Goal: Task Accomplishment & Management: Manage account settings

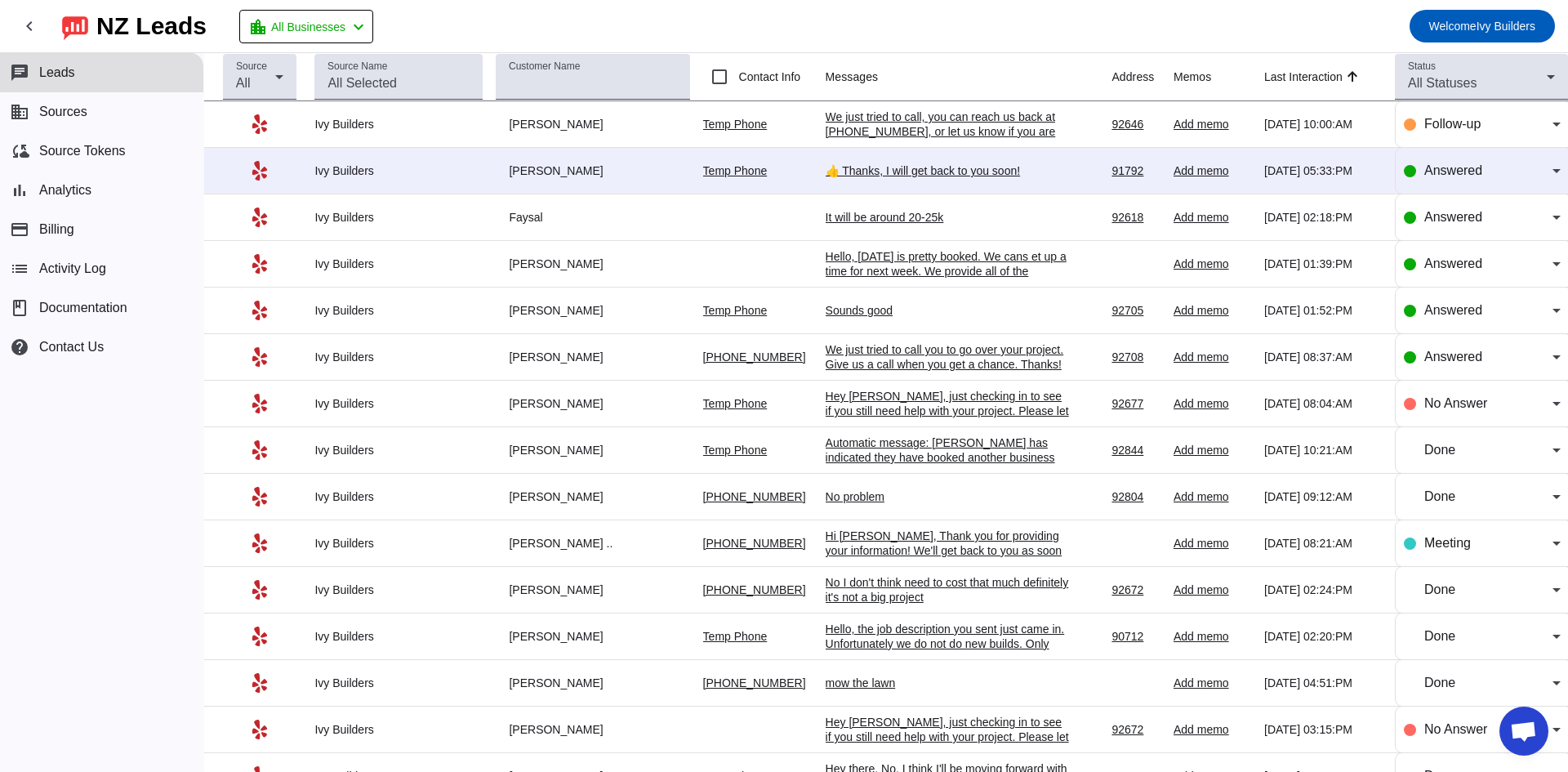
click at [984, 135] on div "We just tried to call, you can reach us back at [PHONE_NUMBER], or let us know …" at bounding box center [948, 131] width 245 height 44
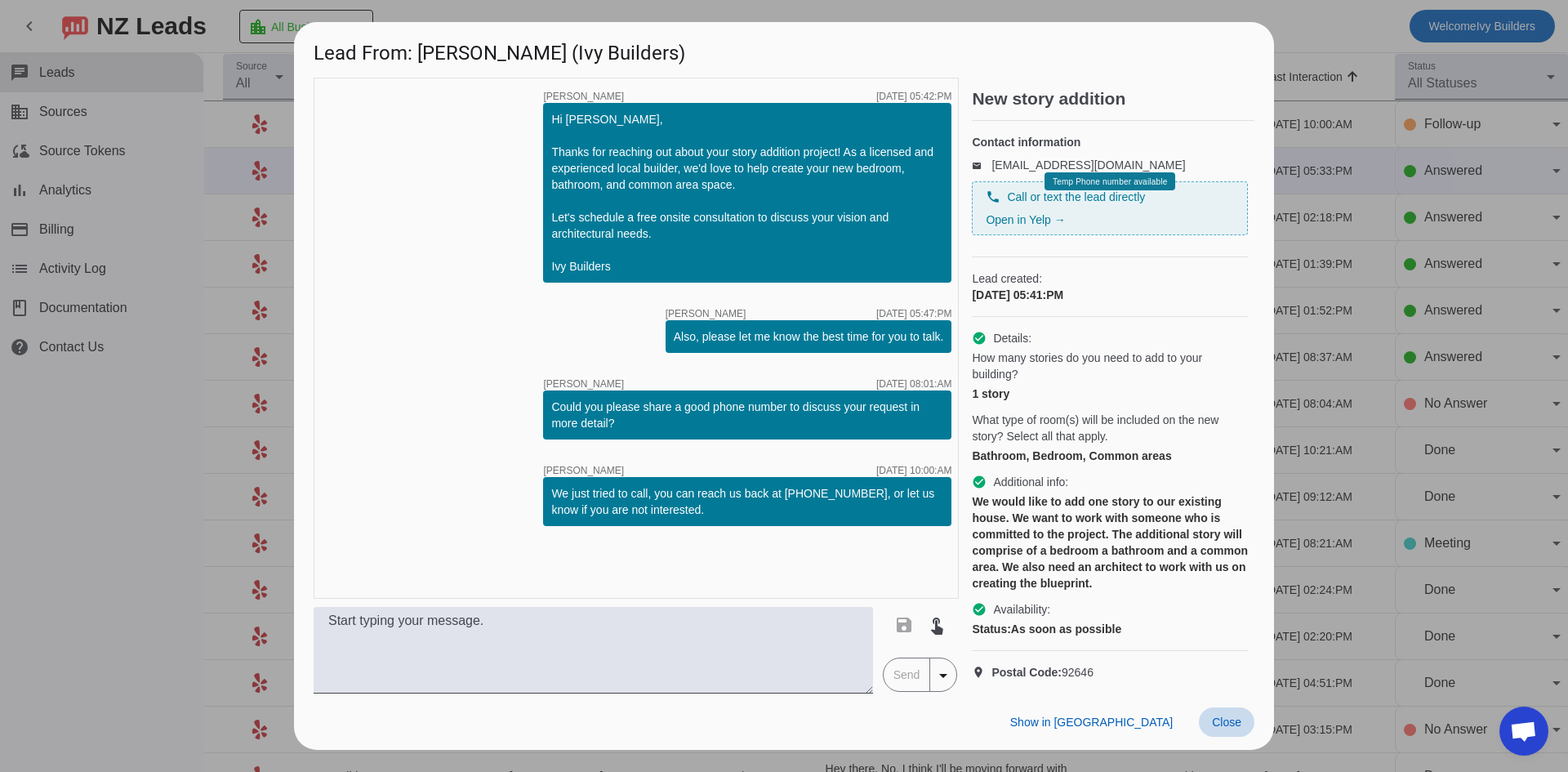
click at [1221, 728] on span "Close" at bounding box center [1226, 722] width 29 height 13
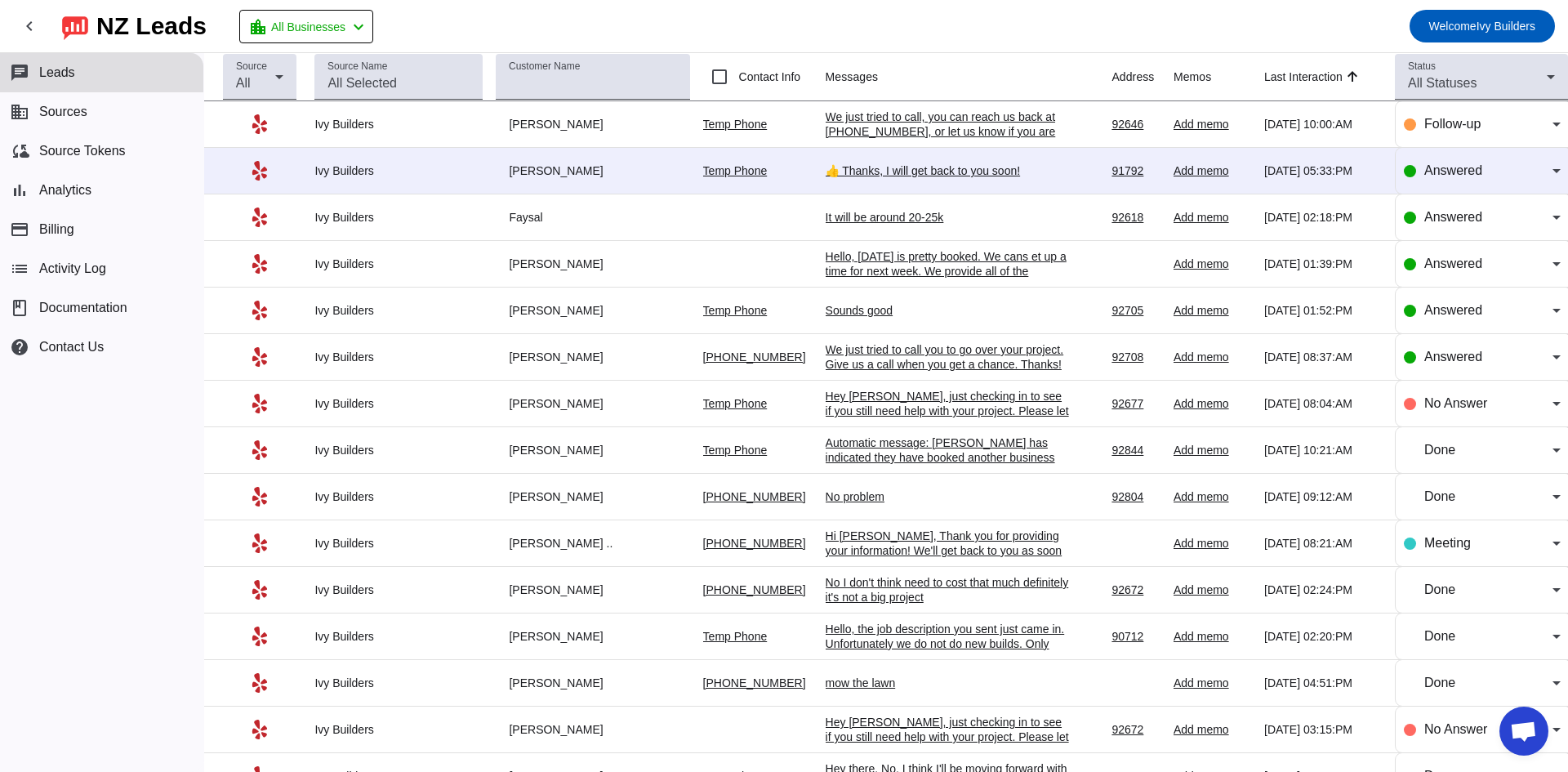
click at [942, 168] on div "👍 Thanks, I will get back to you soon!" at bounding box center [948, 170] width 245 height 14
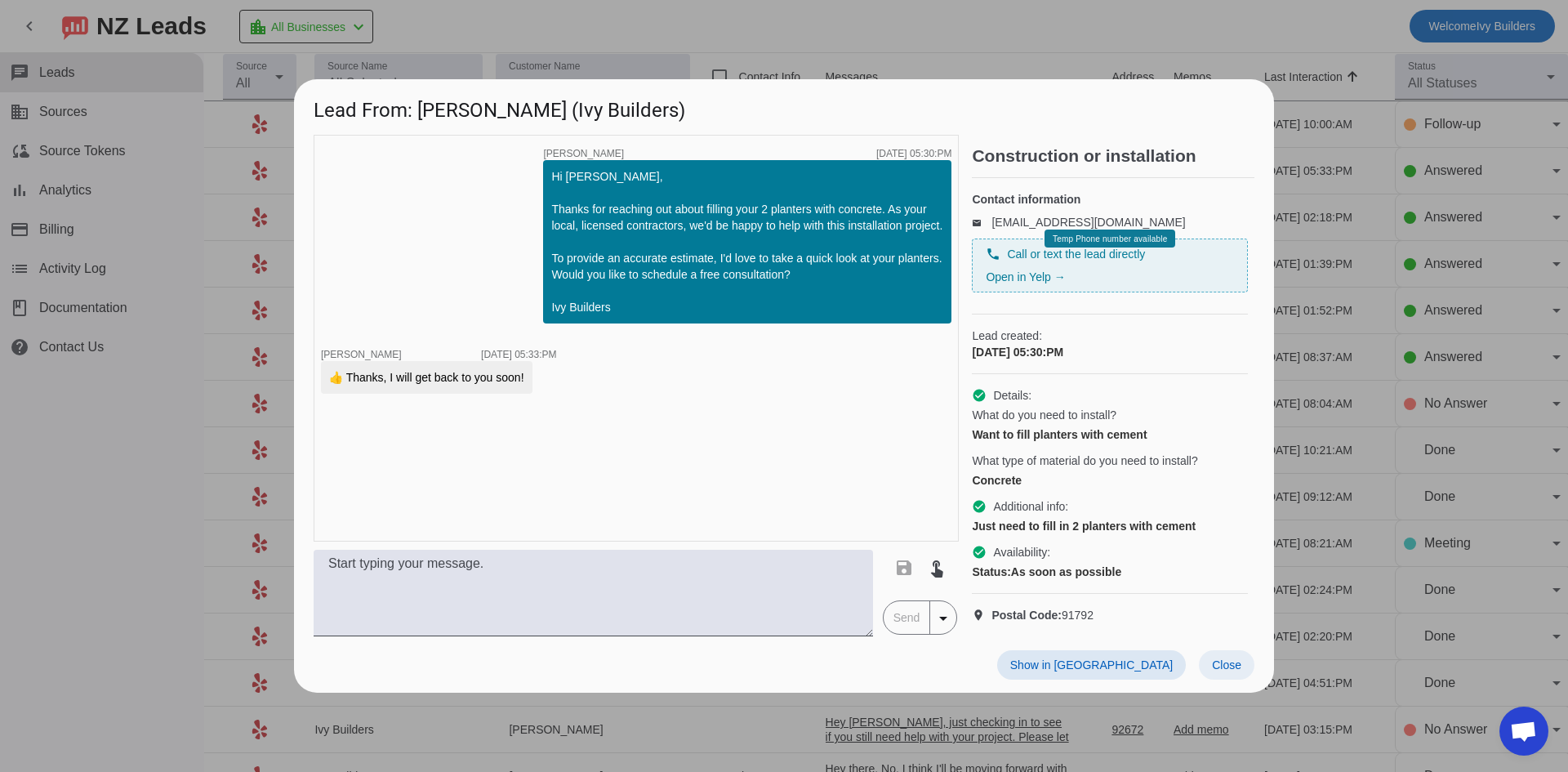
click at [1237, 672] on span "Close" at bounding box center [1226, 665] width 29 height 13
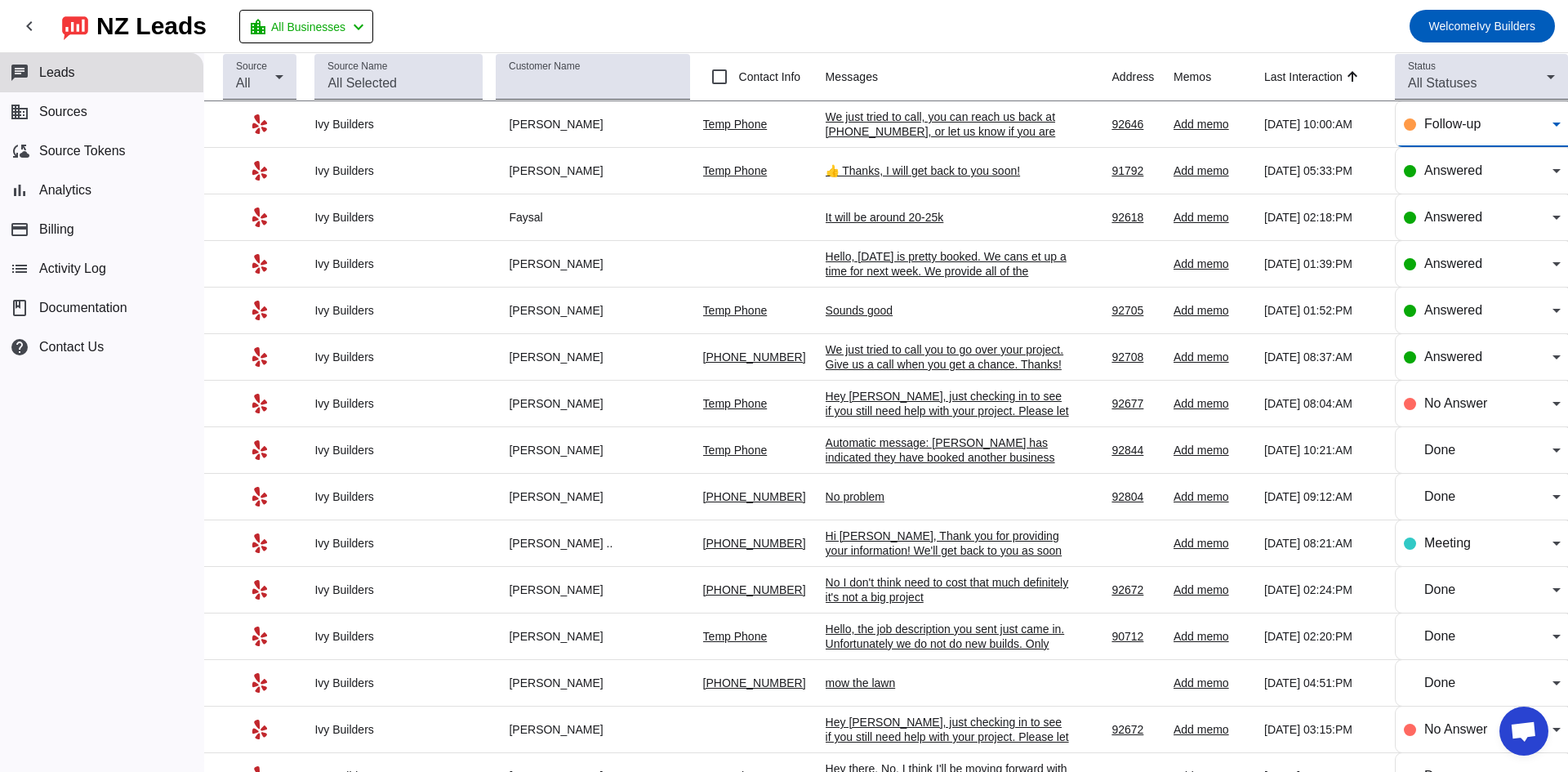
click at [1533, 130] on div "Follow-up" at bounding box center [1488, 124] width 128 height 19
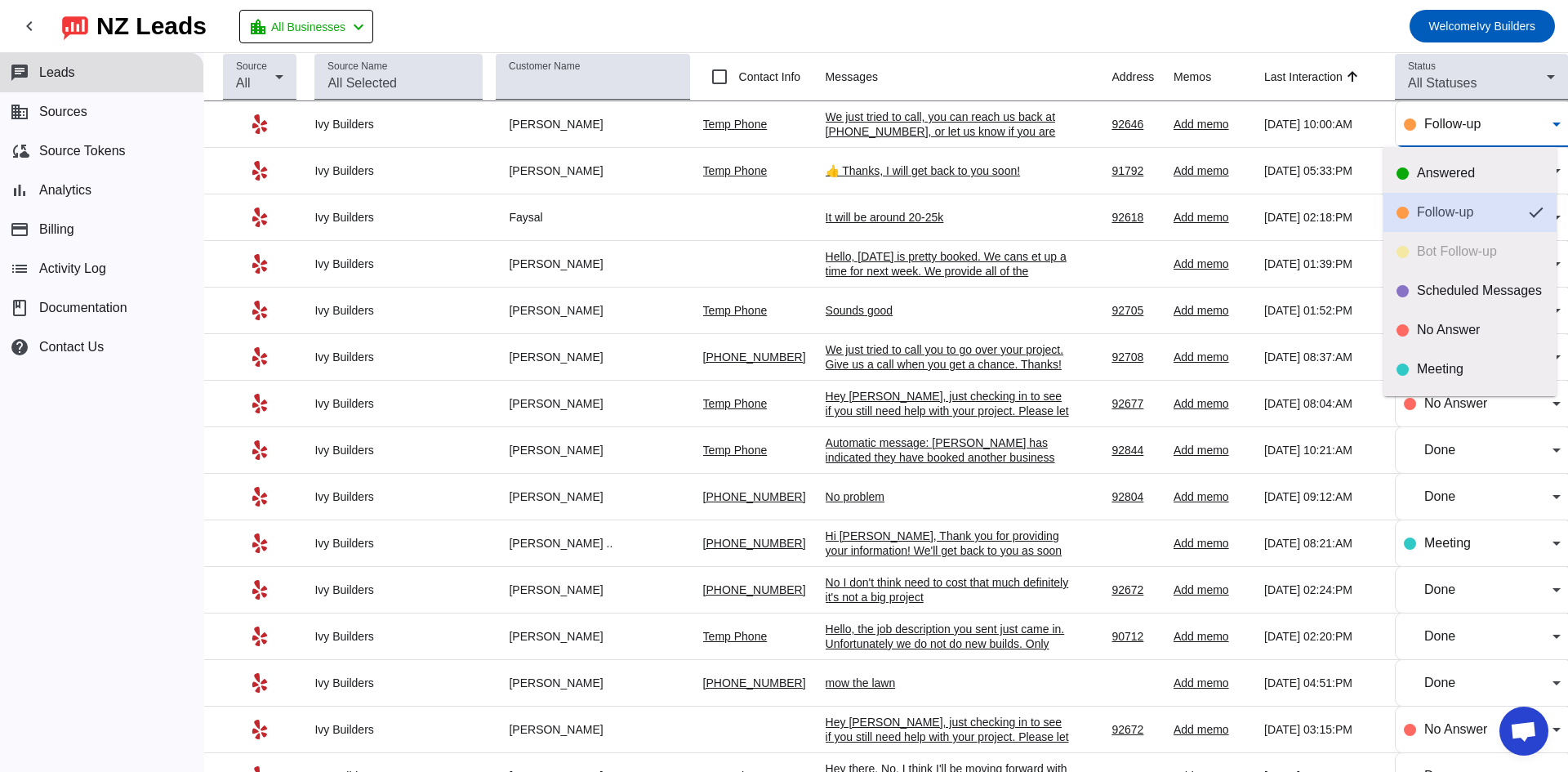
click at [1436, 217] on div "Follow-up" at bounding box center [1465, 212] width 99 height 16
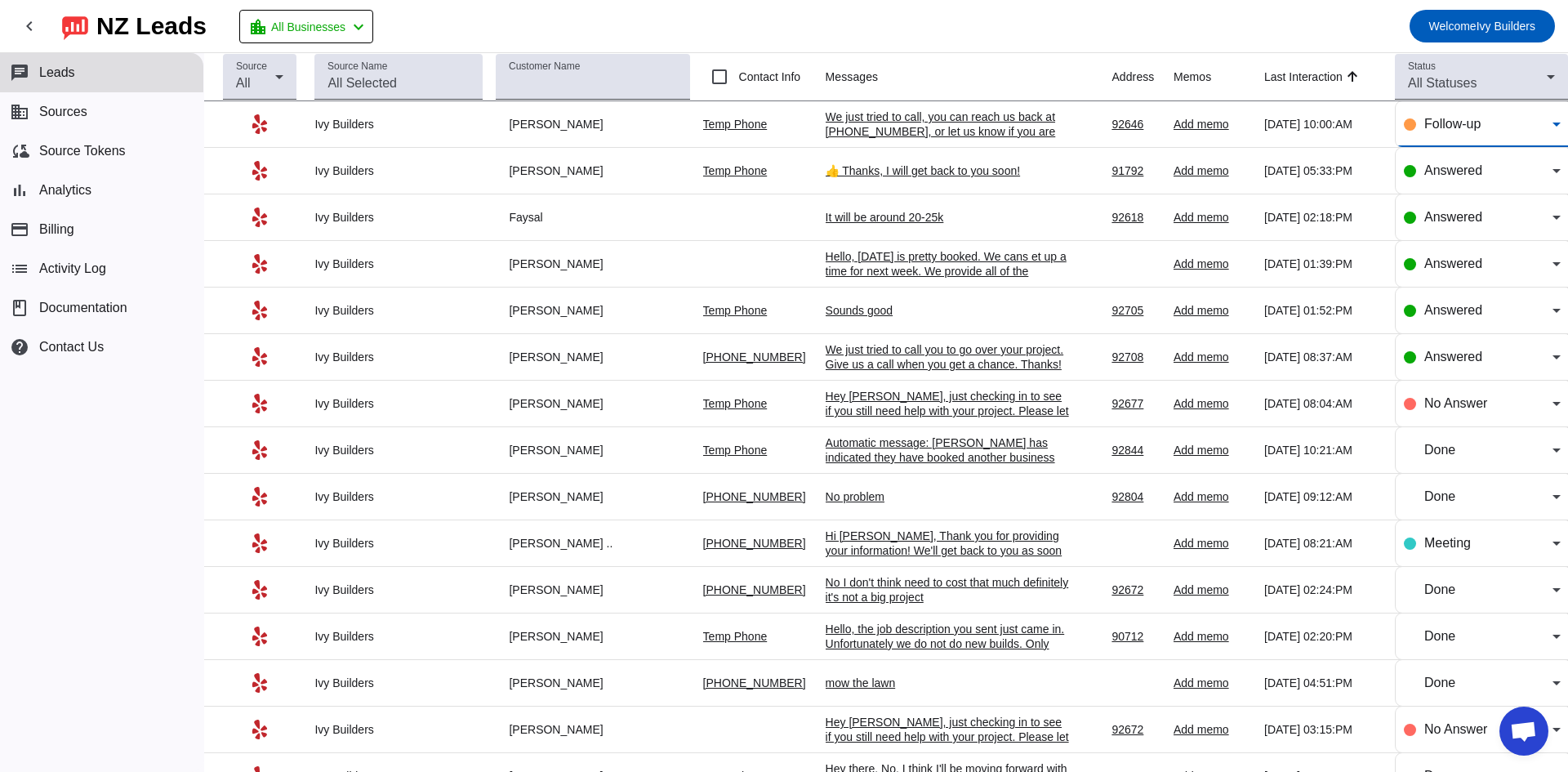
click at [1259, 23] on mat-toolbar-row "chevron_left [GEOGRAPHIC_DATA] Leads location_city All Businesses chevron_left …" at bounding box center [784, 26] width 1568 height 52
click at [1446, 123] on span "Follow-up" at bounding box center [1452, 124] width 56 height 13
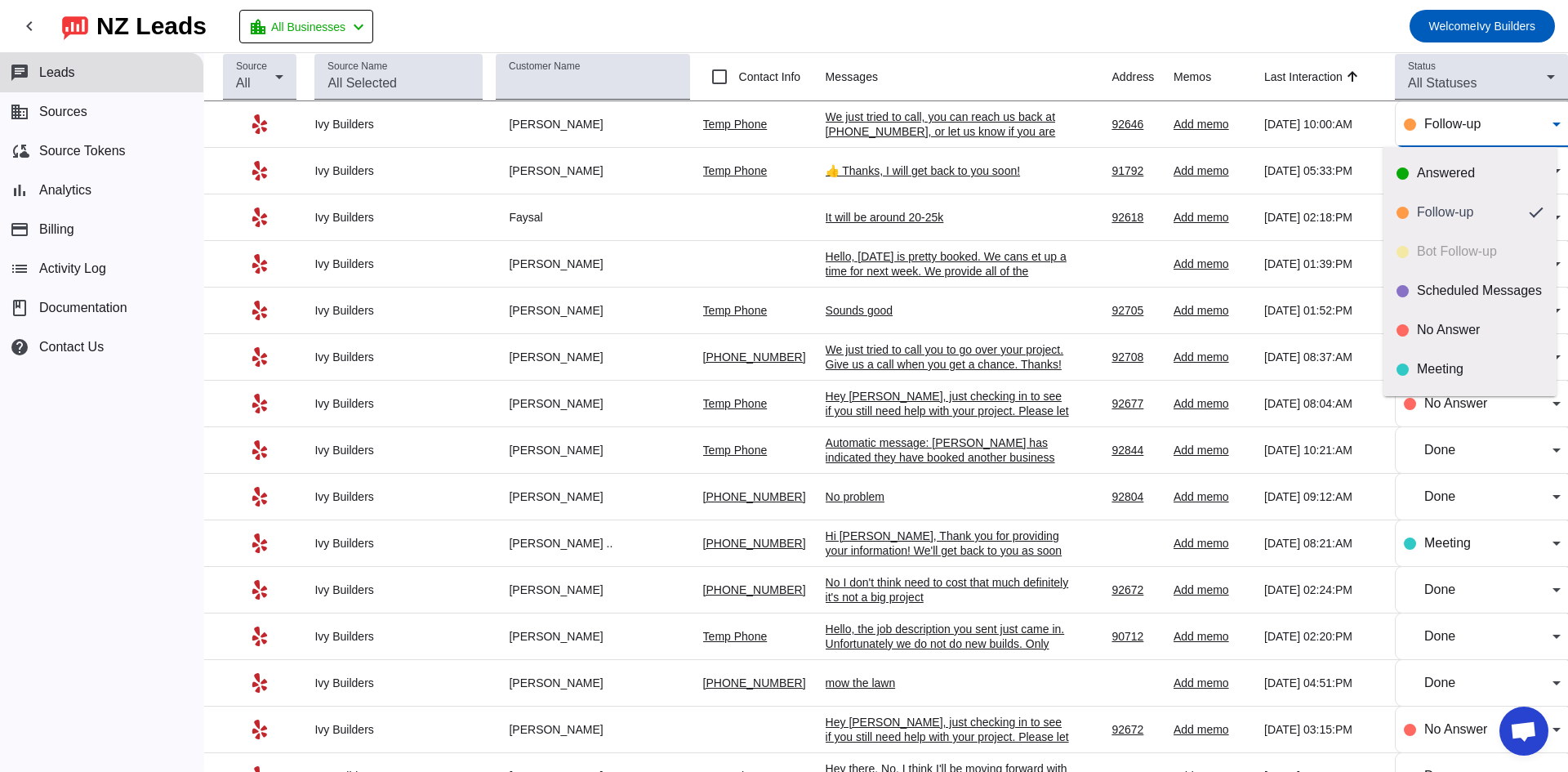
click at [923, 267] on div at bounding box center [784, 386] width 1568 height 772
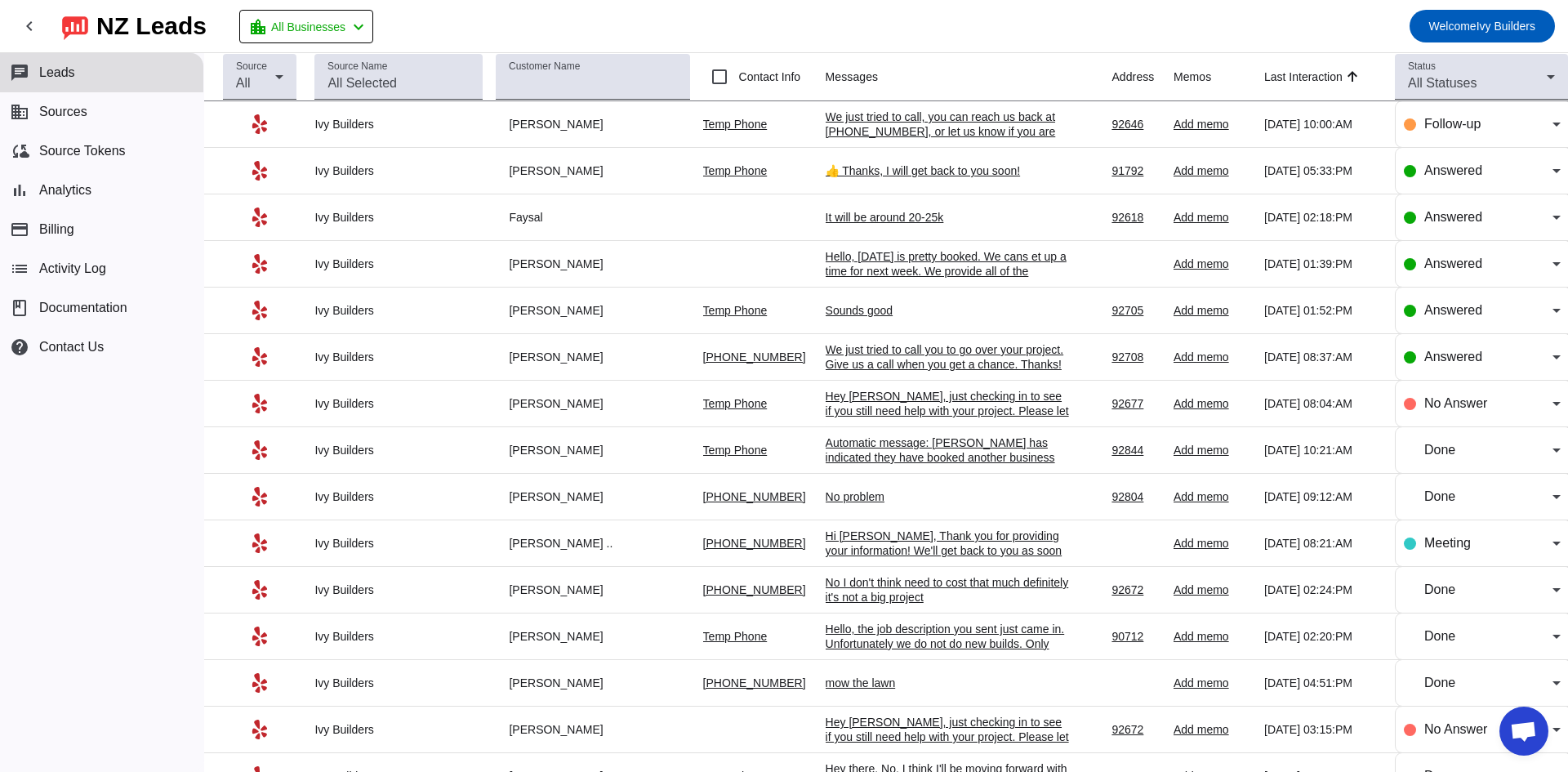
click at [923, 267] on div "Hello, [DATE] is pretty booked. We cans et up a time for next week. We provide …" at bounding box center [948, 279] width 245 height 59
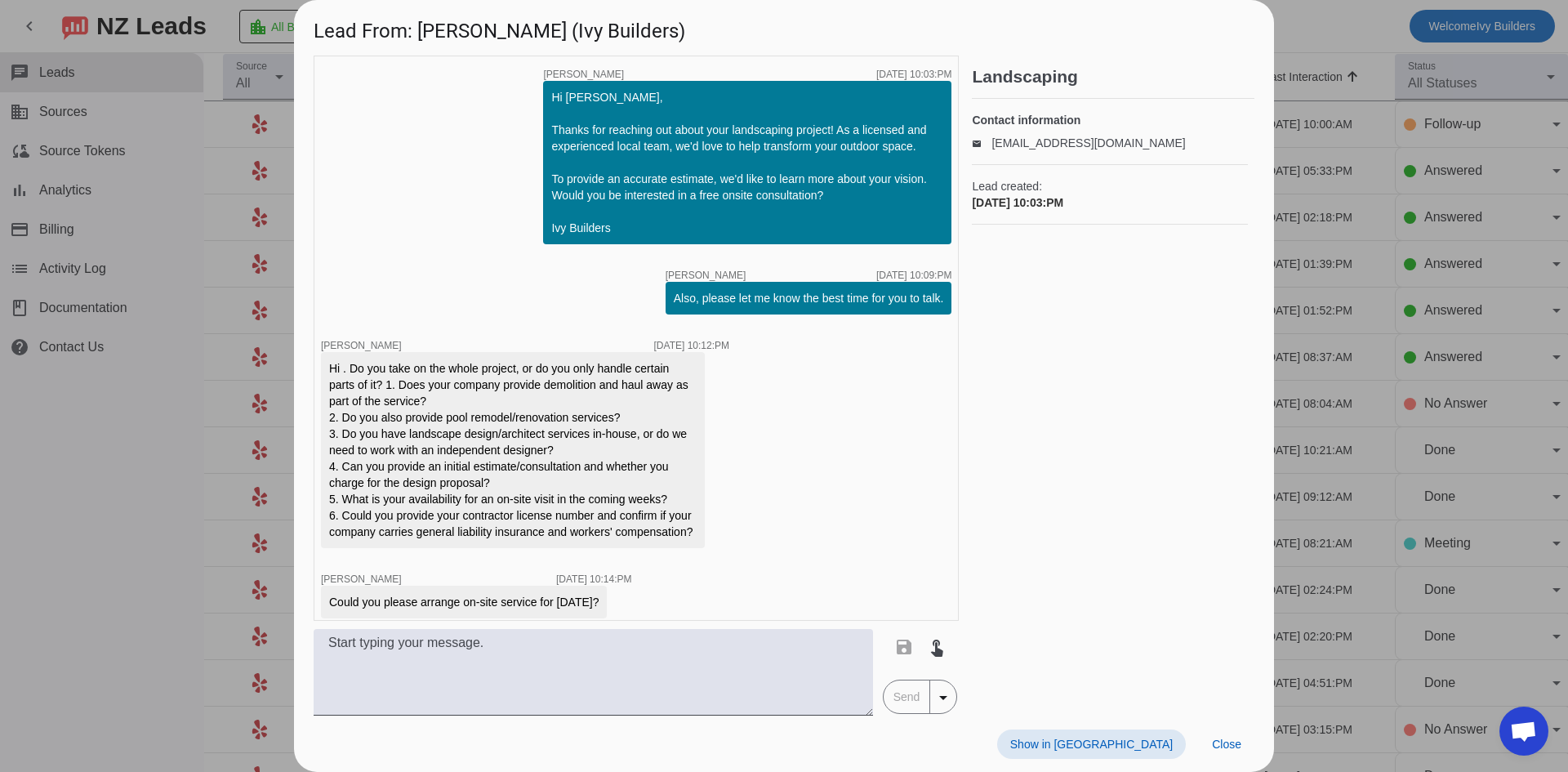
scroll to position [115, 0]
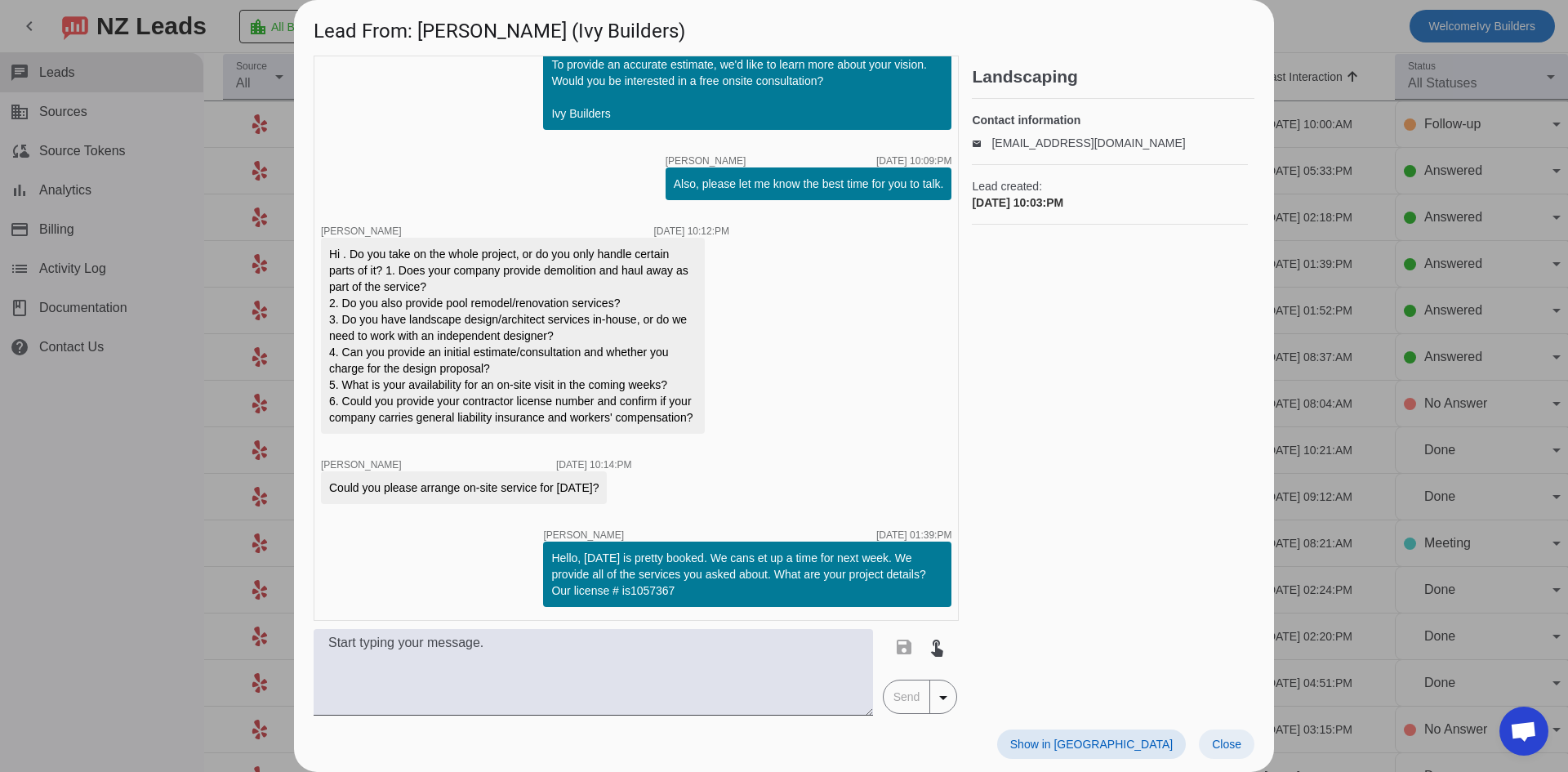
click at [1221, 743] on span "Close" at bounding box center [1226, 744] width 29 height 13
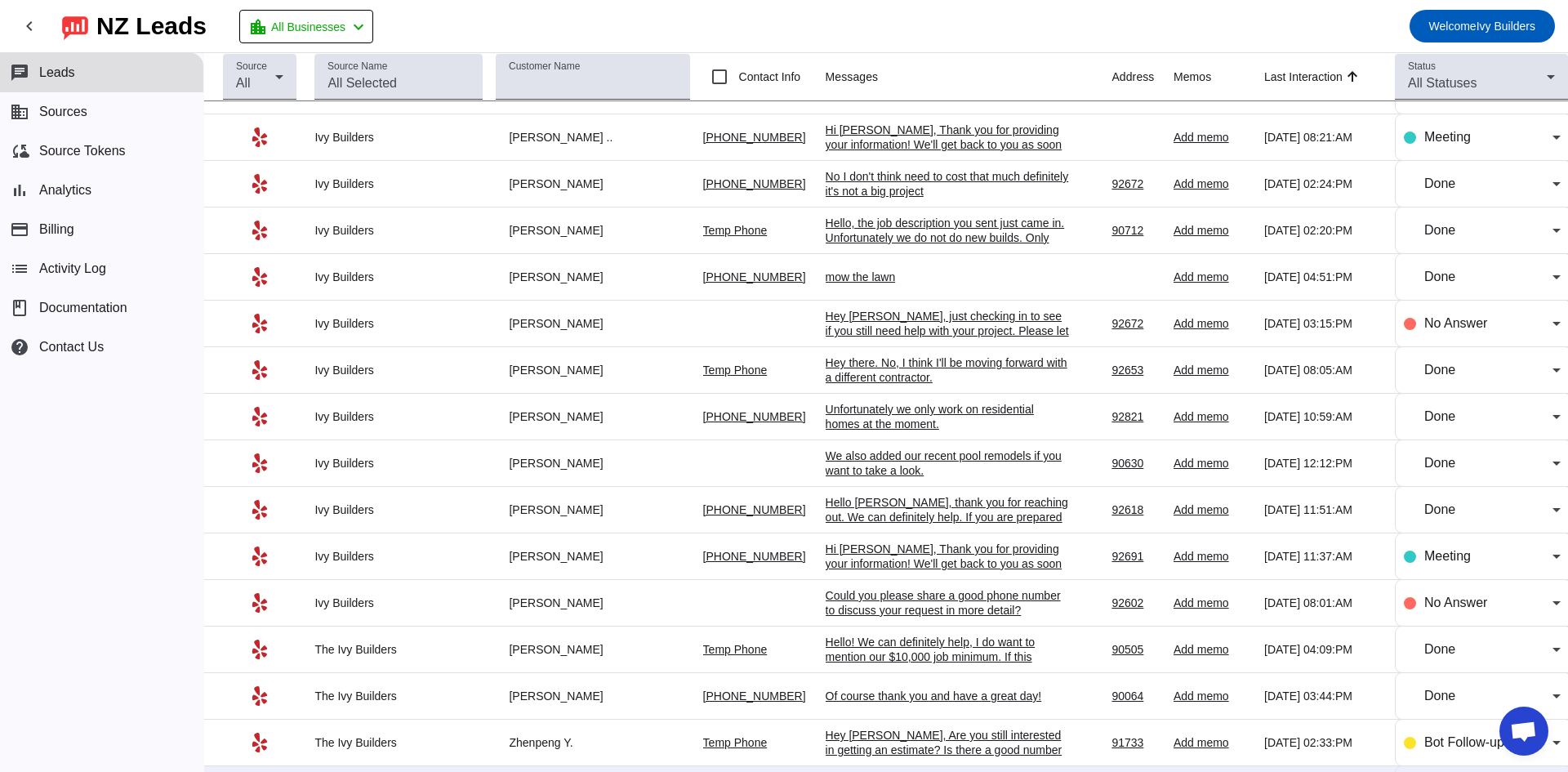
scroll to position [409, 0]
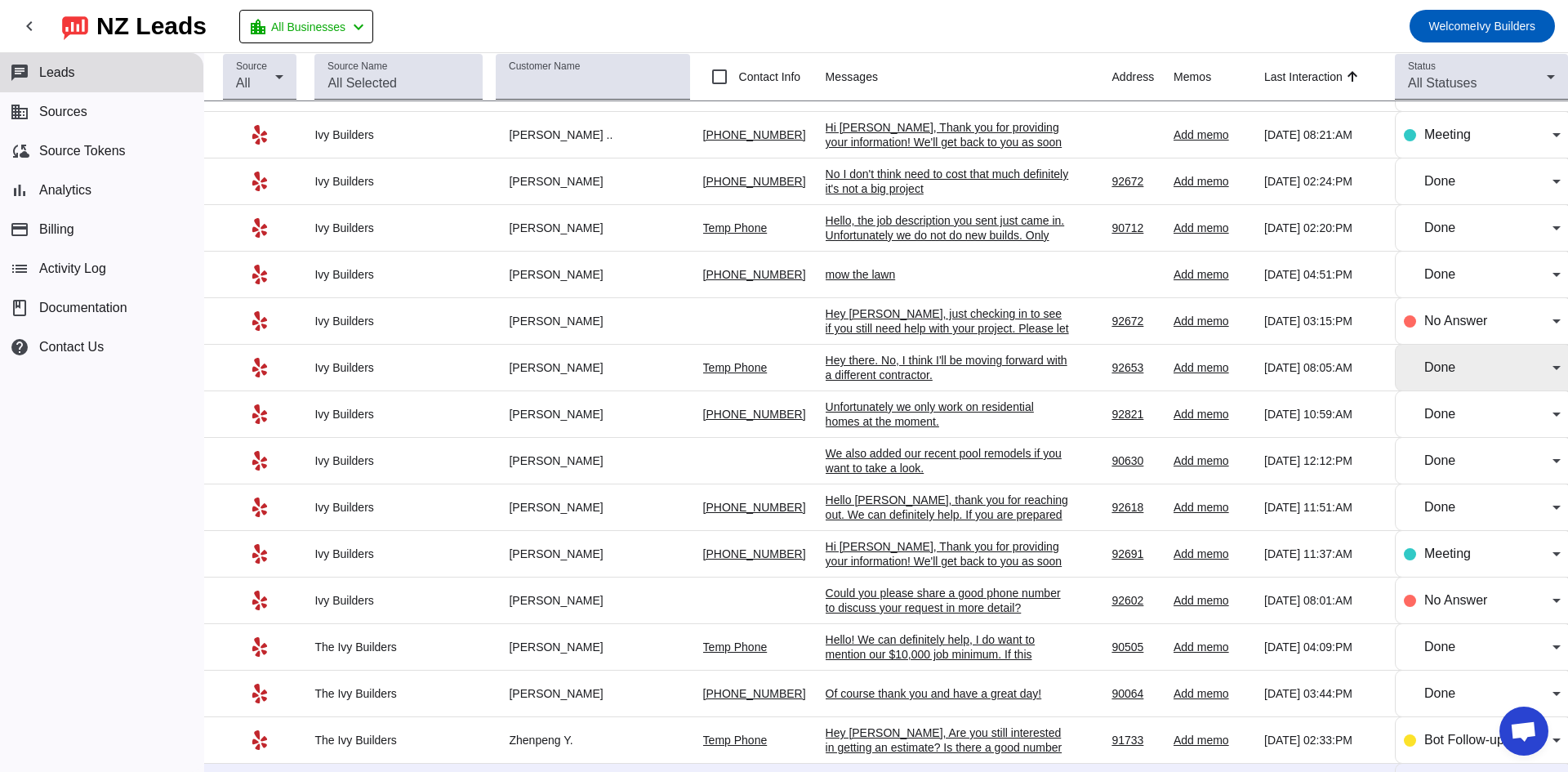
click at [1435, 350] on tbody "Ivy Builders [PERSON_NAME] Temp Phone We just tried to call, you can reach us b…" at bounding box center [886, 275] width 1363 height 1164
click at [1443, 302] on div "No Answer" at bounding box center [1482, 321] width 157 height 46
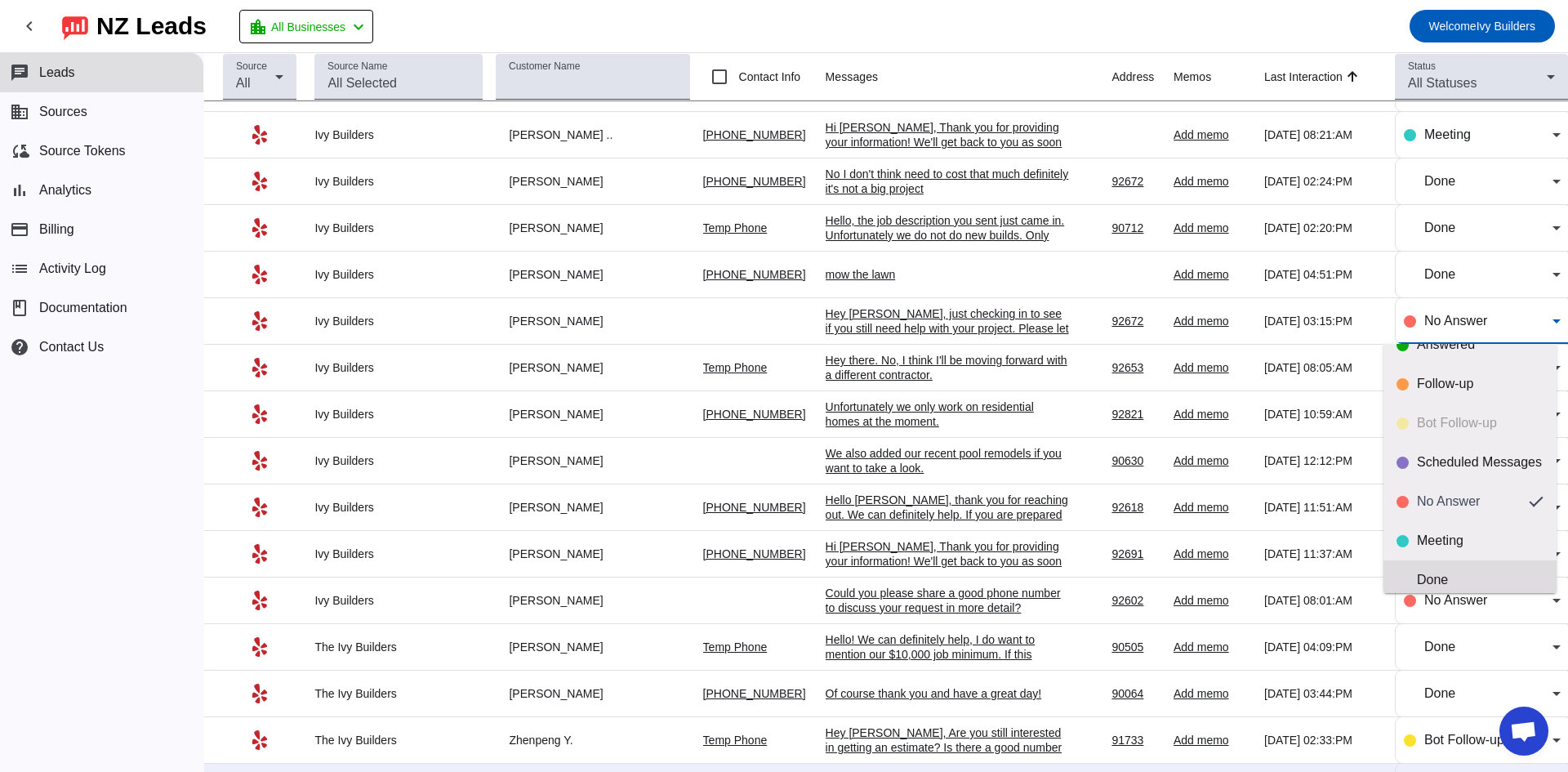
scroll to position [39, 0]
click at [1467, 567] on div "Done" at bounding box center [1480, 566] width 126 height 16
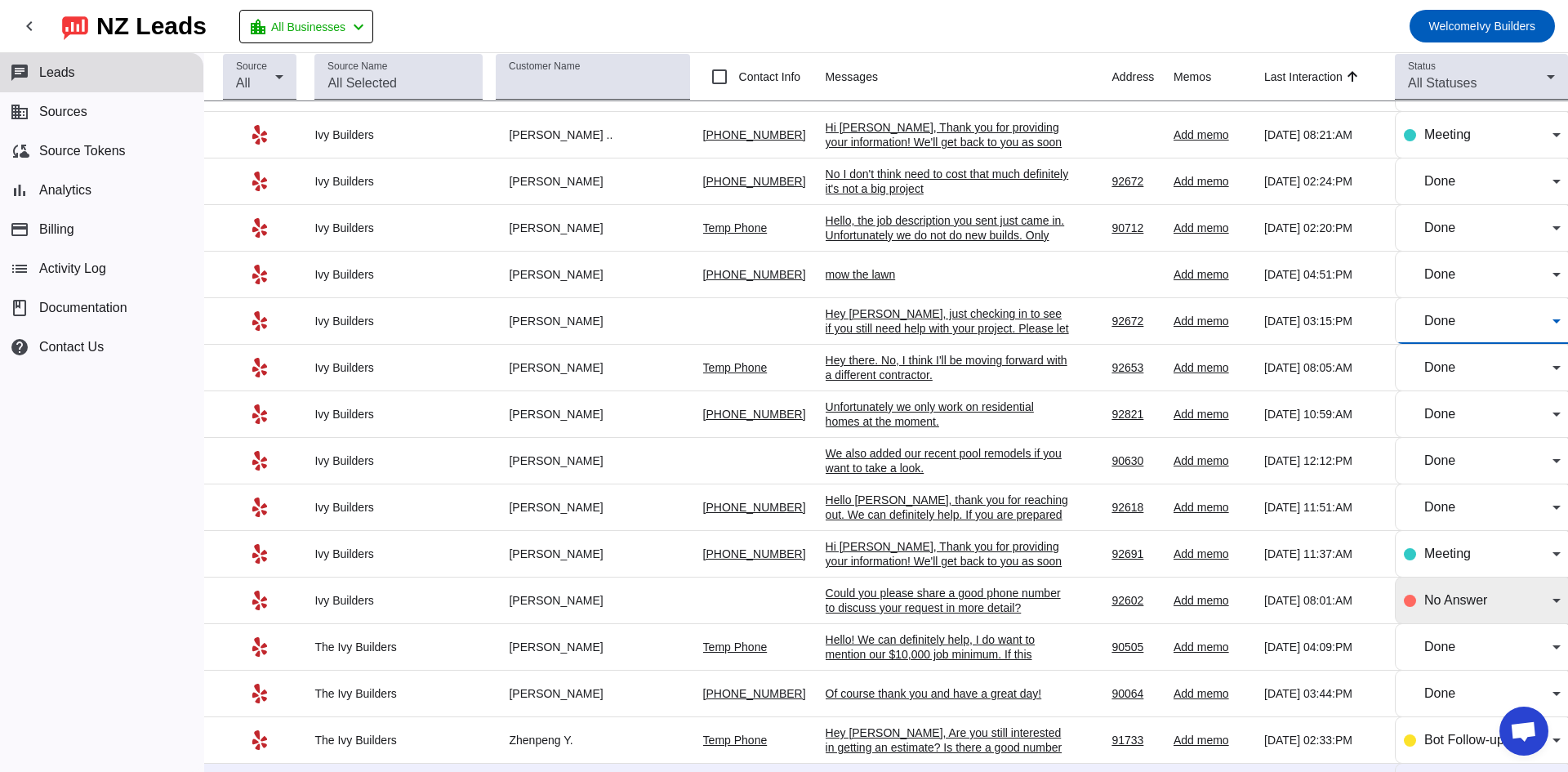
click at [1474, 609] on div "No Answer" at bounding box center [1488, 600] width 128 height 19
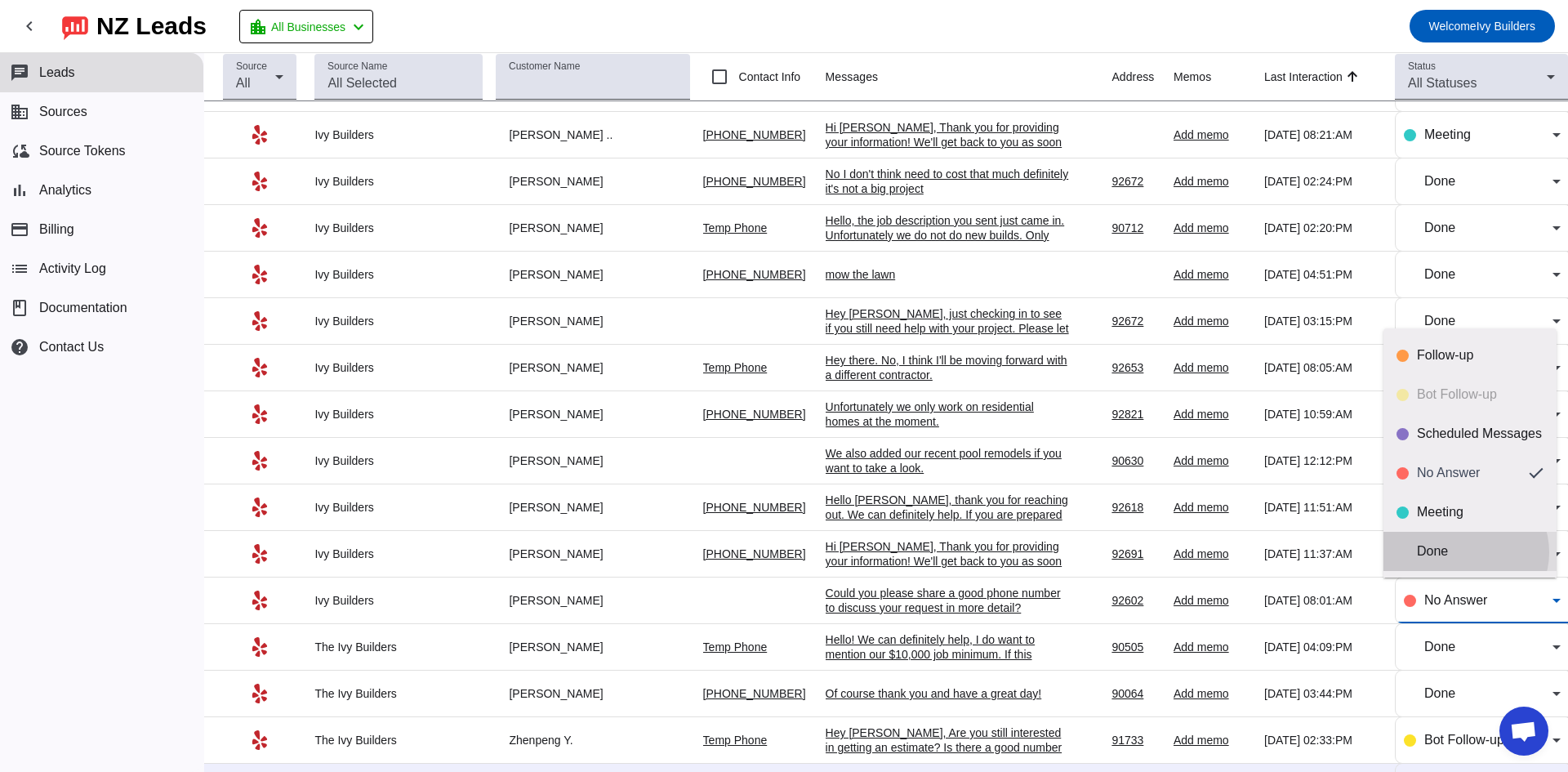
click at [1465, 552] on div "Done" at bounding box center [1480, 550] width 126 height 16
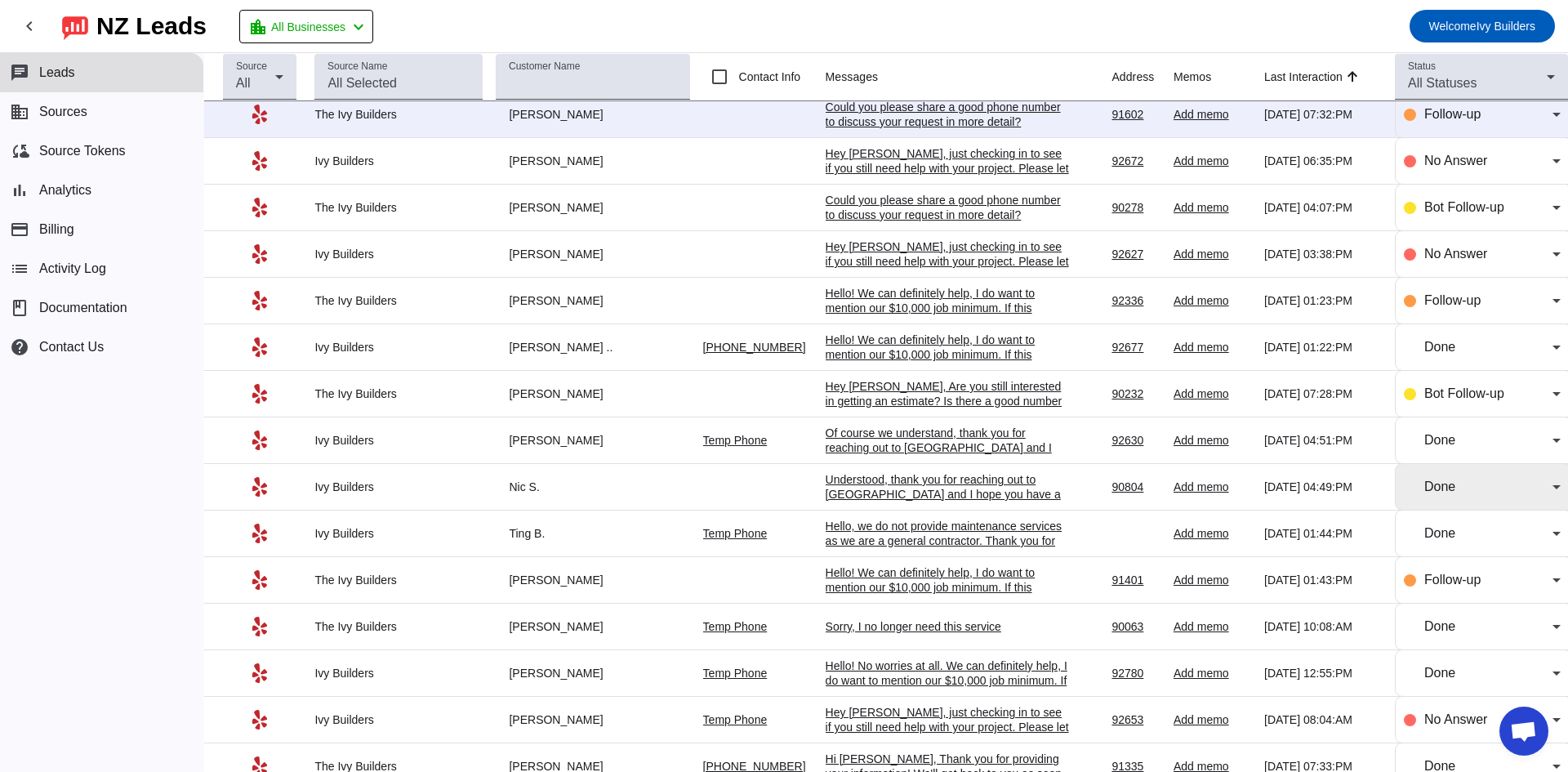
scroll to position [1038, 0]
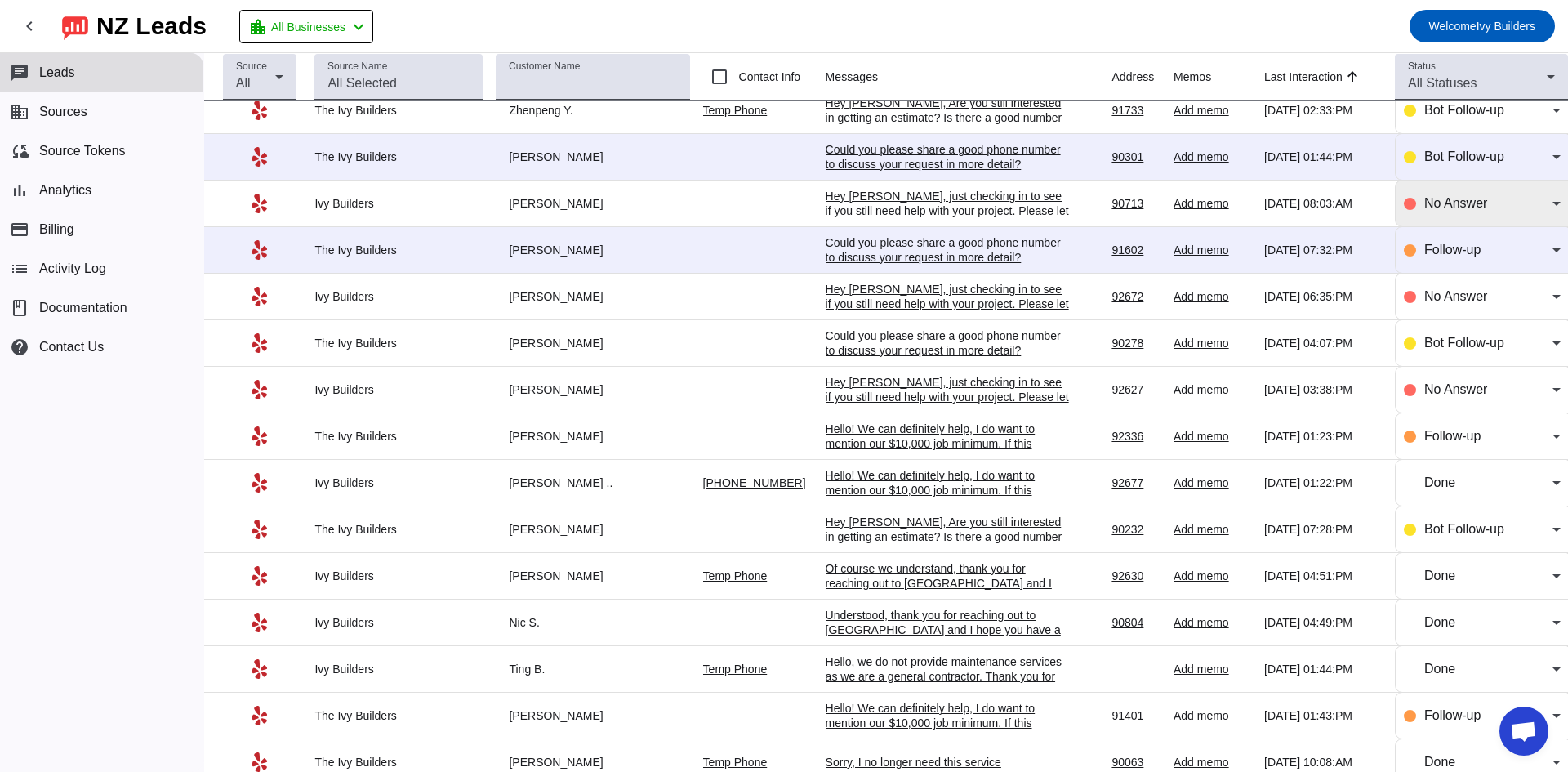
click at [1477, 212] on div "No Answer" at bounding box center [1488, 203] width 128 height 19
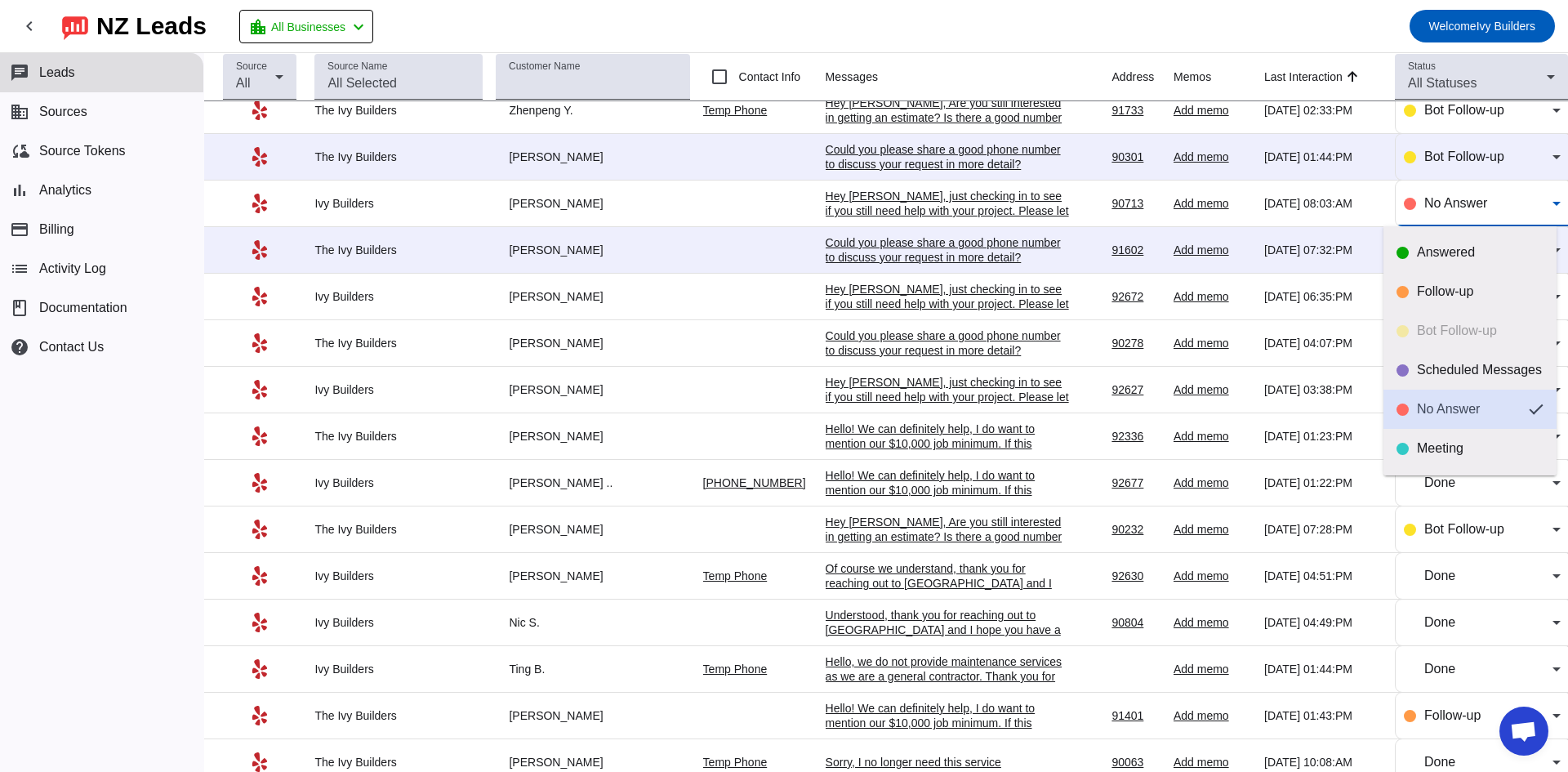
scroll to position [39, 0]
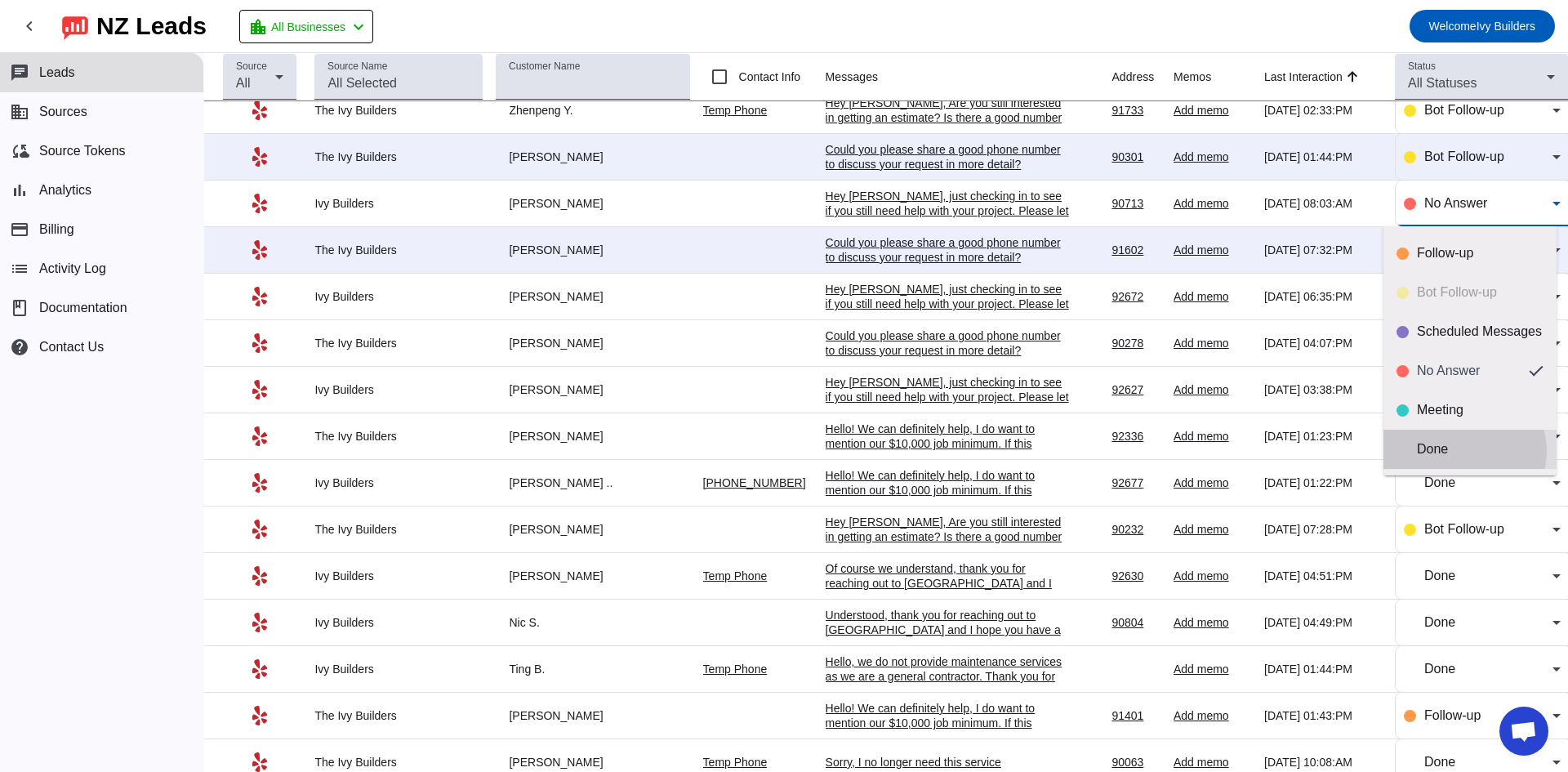
click at [1463, 451] on div "Done" at bounding box center [1480, 448] width 126 height 16
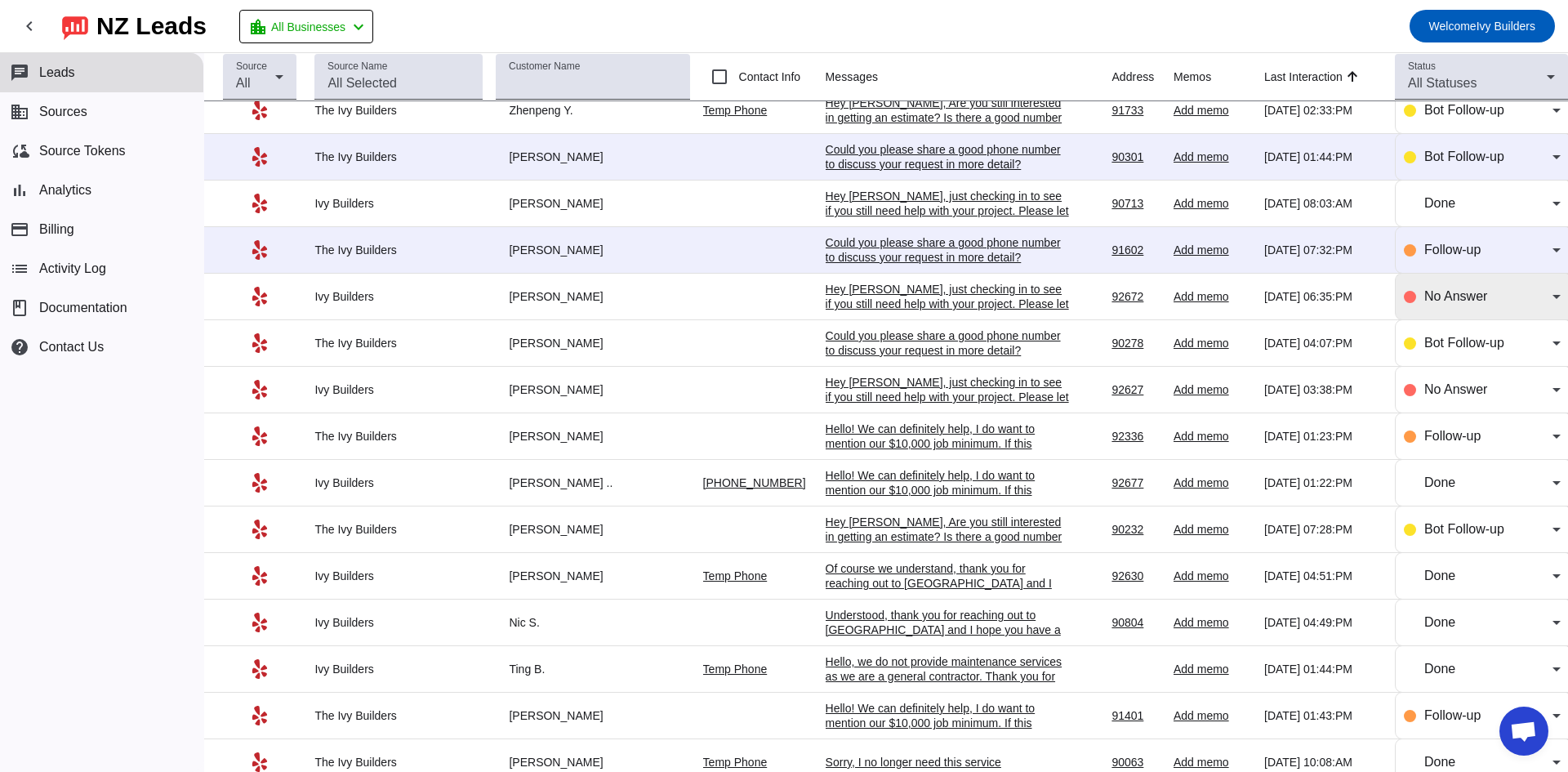
click at [1442, 314] on div "No Answer" at bounding box center [1482, 297] width 157 height 46
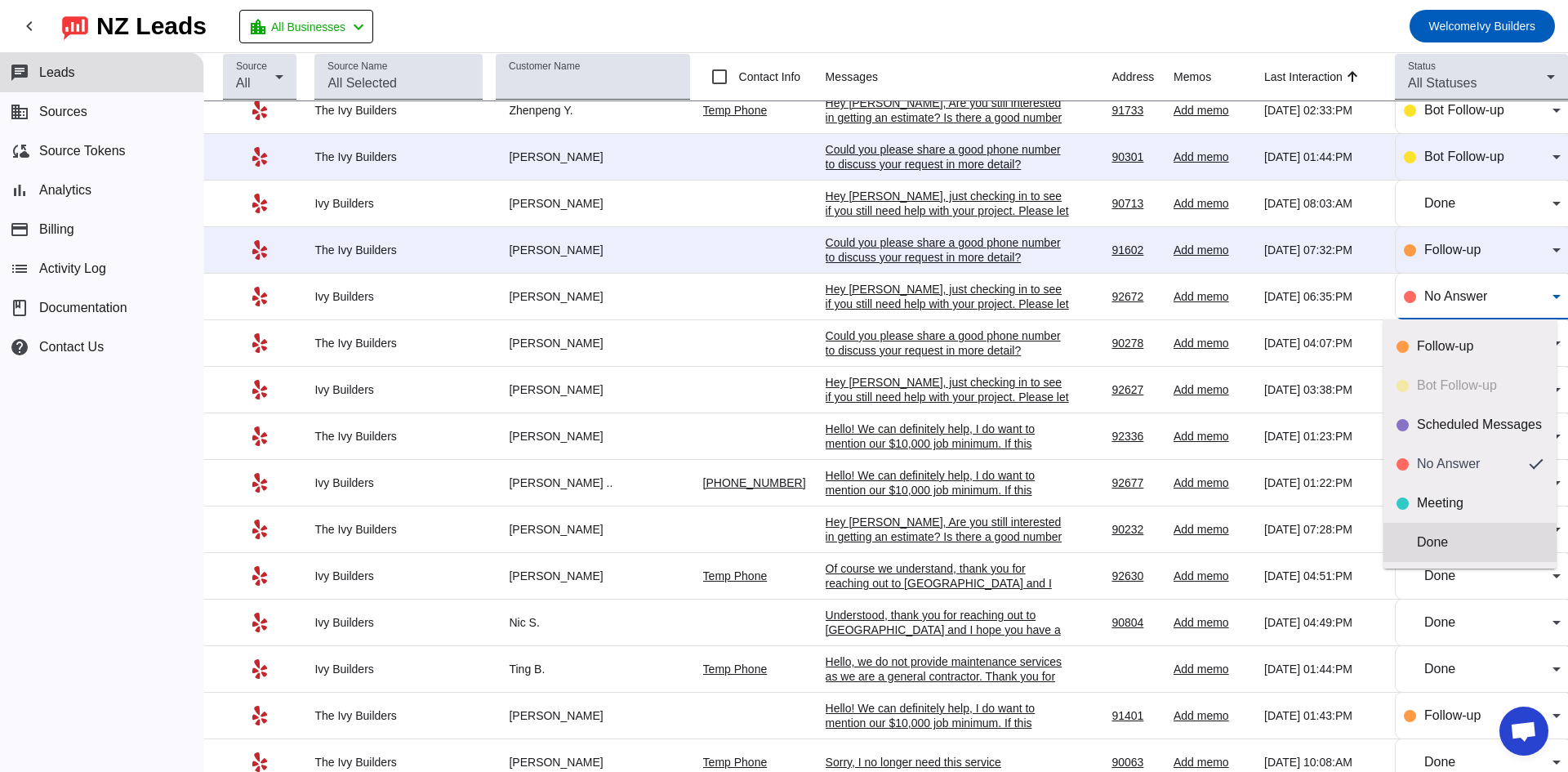
click at [1464, 548] on div "Done" at bounding box center [1480, 542] width 126 height 16
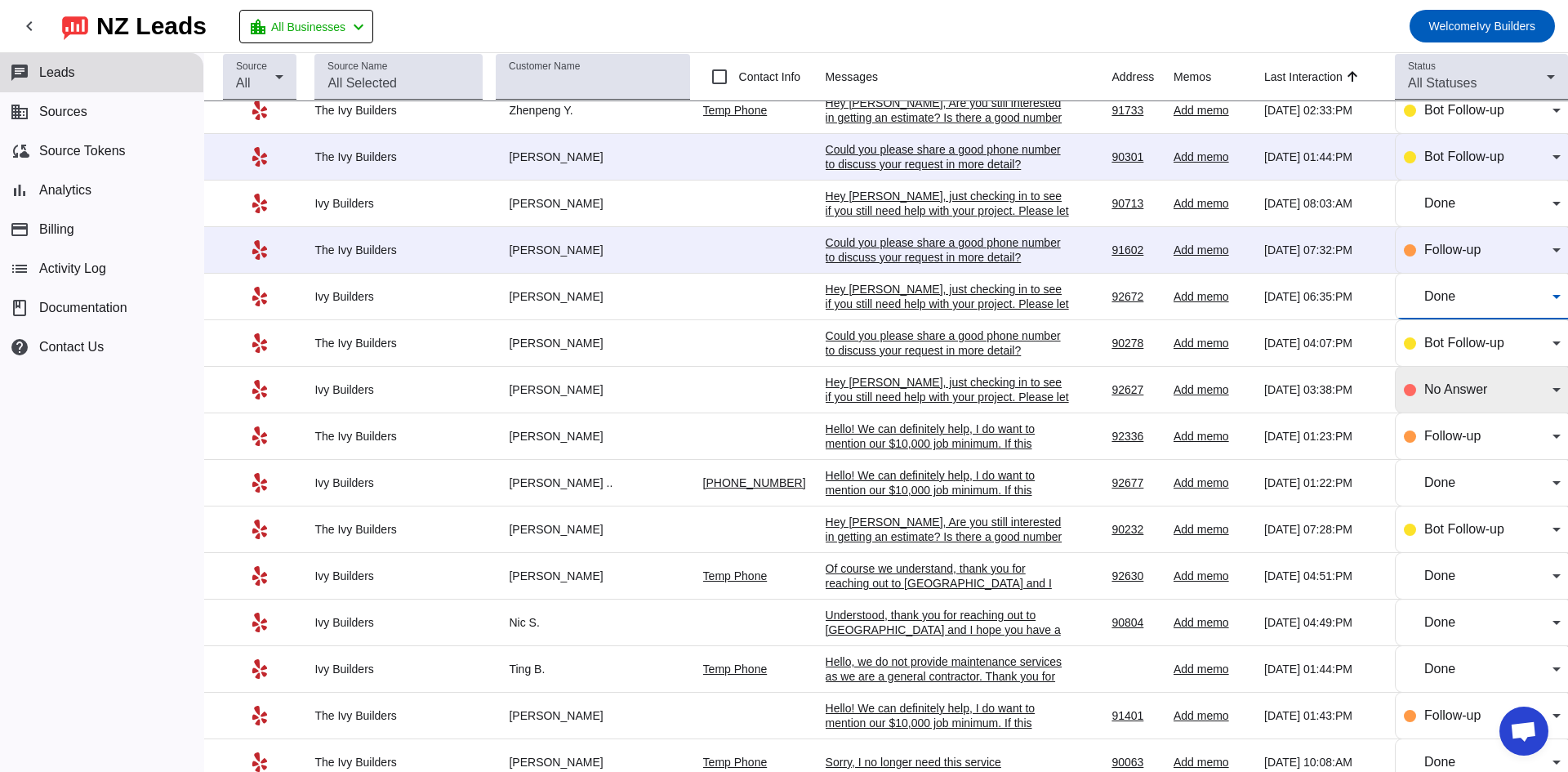
click at [1467, 403] on div "No Answer" at bounding box center [1482, 389] width 157 height 46
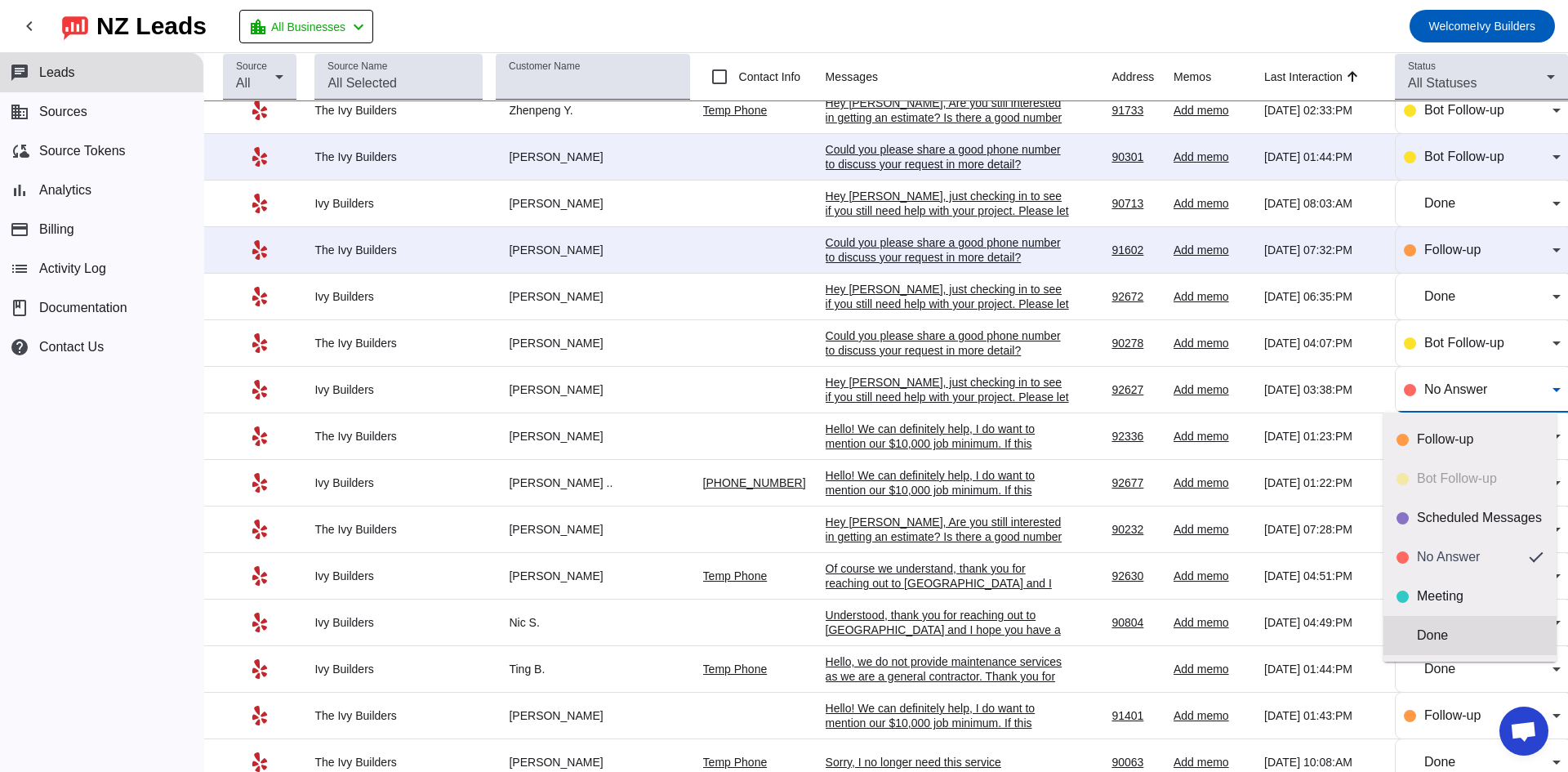
click at [1441, 649] on mat-option "Done" at bounding box center [1469, 635] width 173 height 40
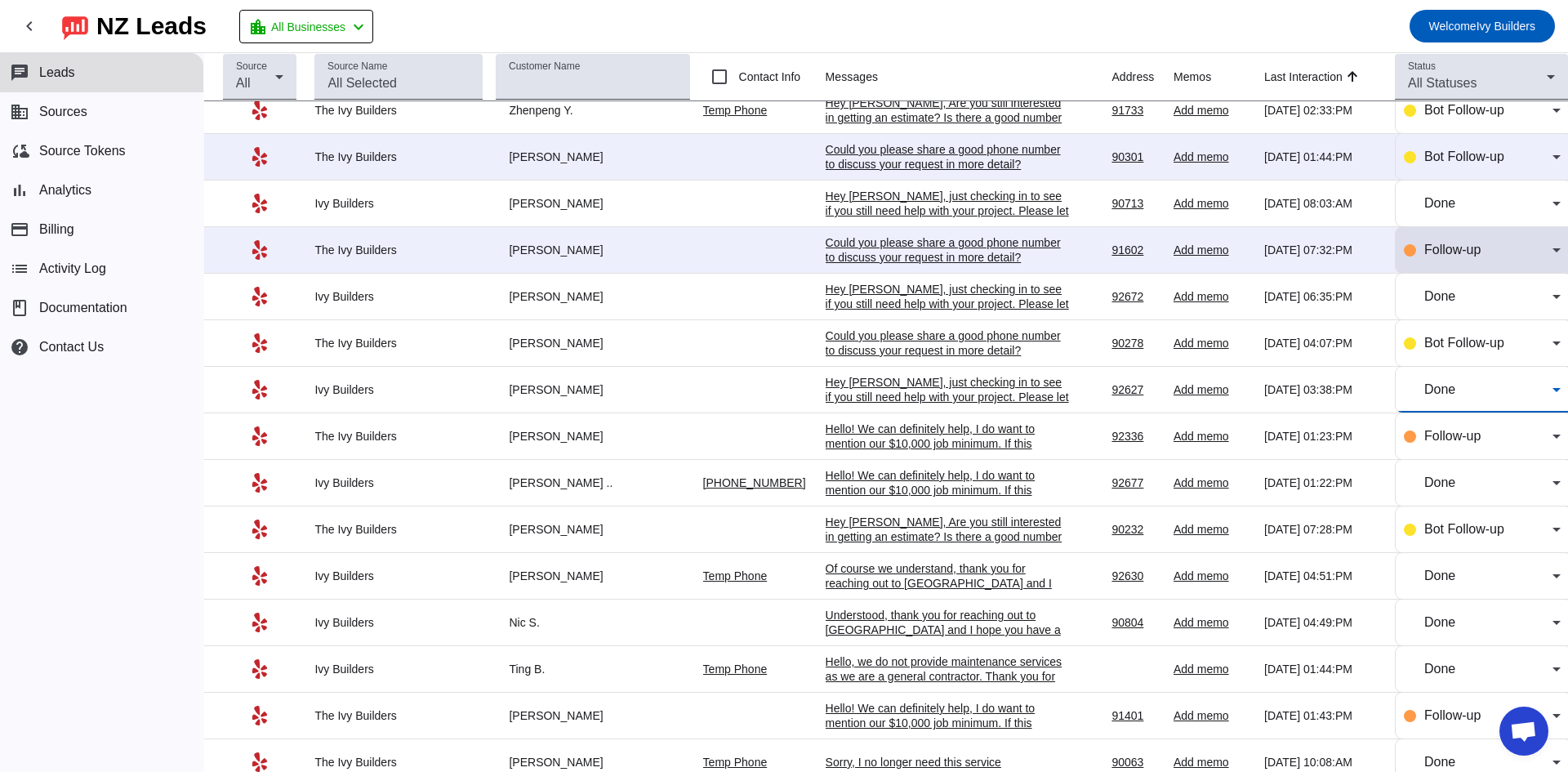
click at [1460, 244] on span "Follow-up" at bounding box center [1452, 249] width 56 height 13
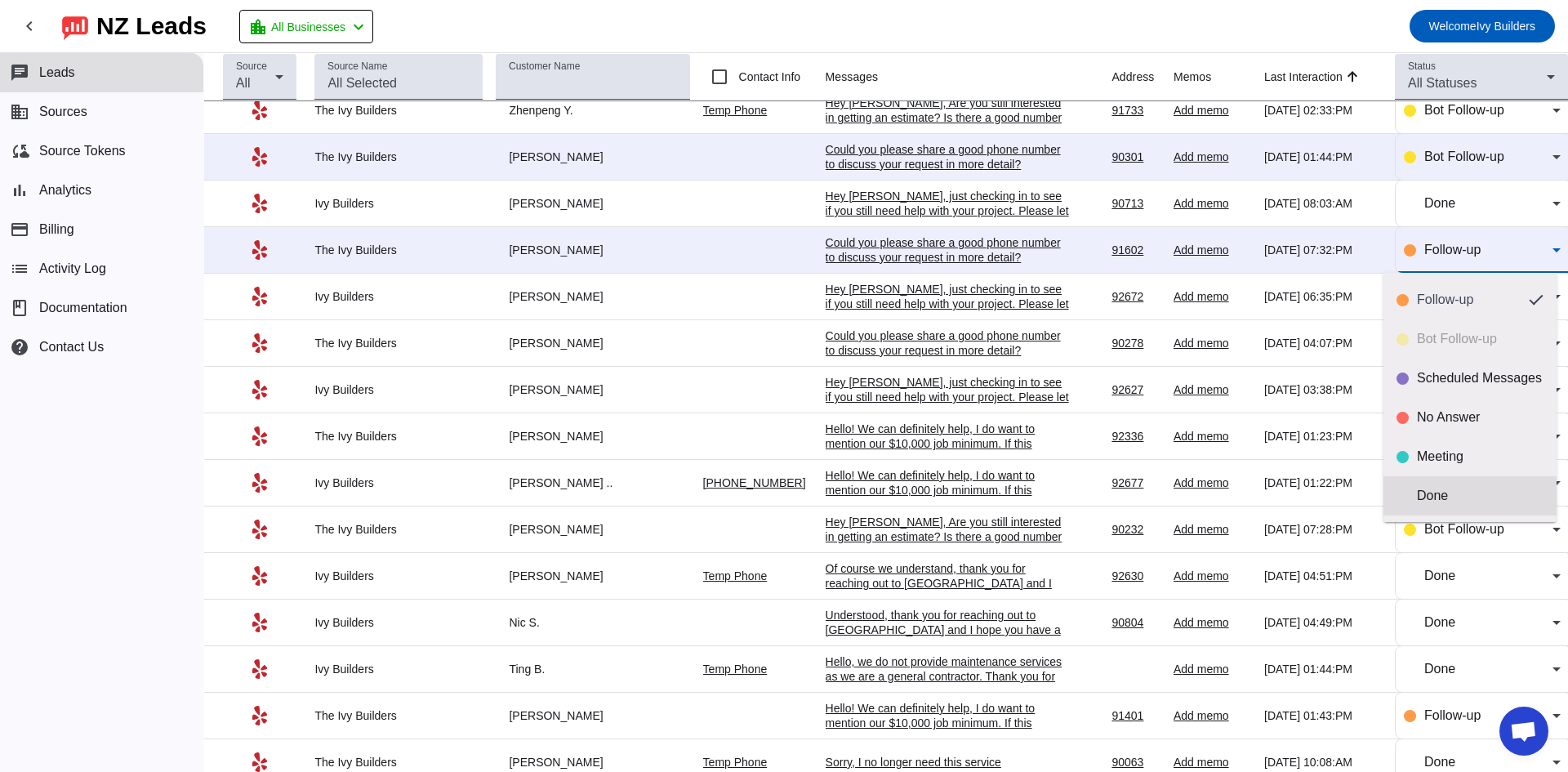
click at [1441, 506] on mat-option "Done" at bounding box center [1469, 496] width 173 height 40
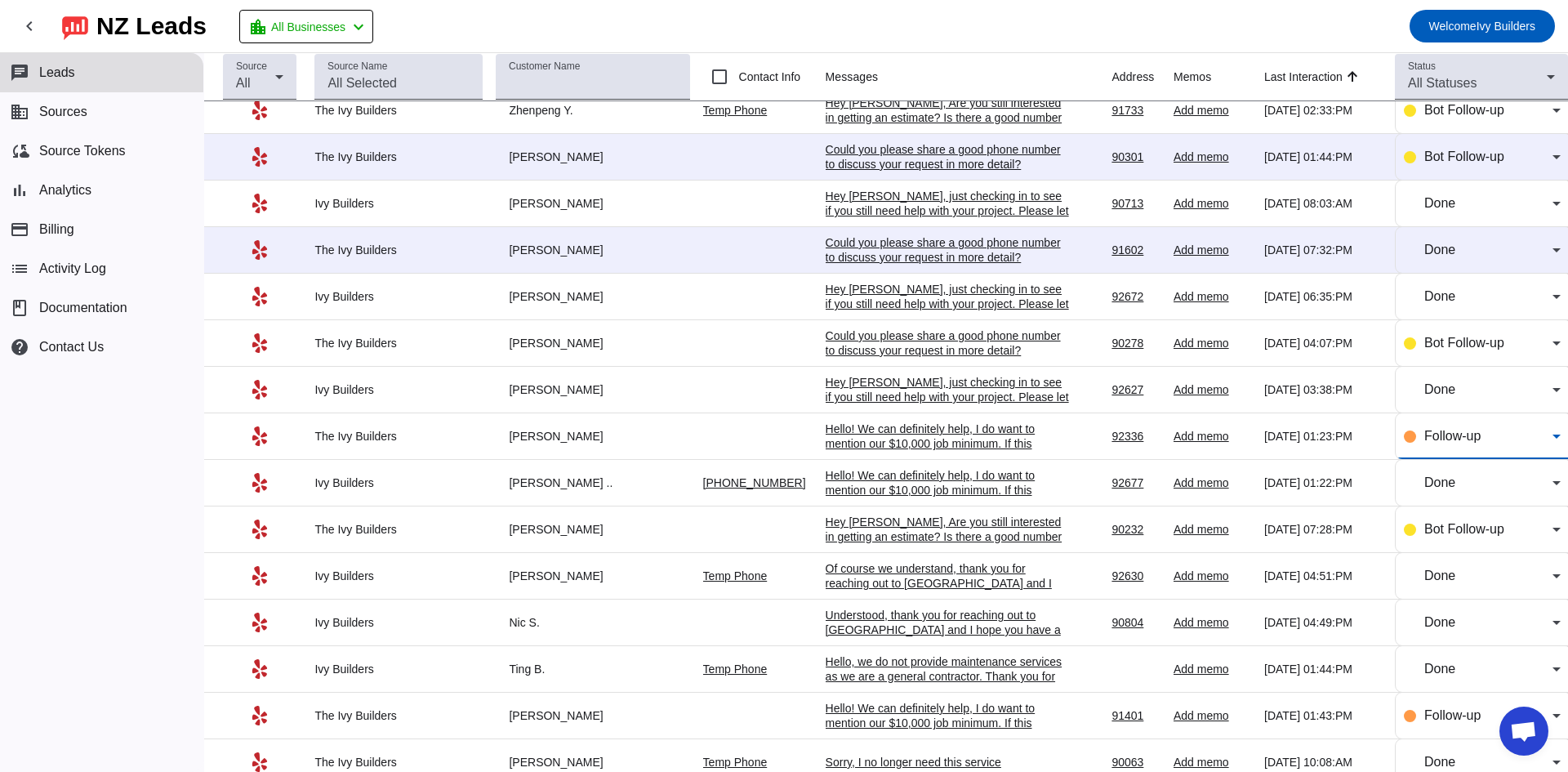
click at [1424, 430] on span "Follow-up" at bounding box center [1452, 436] width 56 height 13
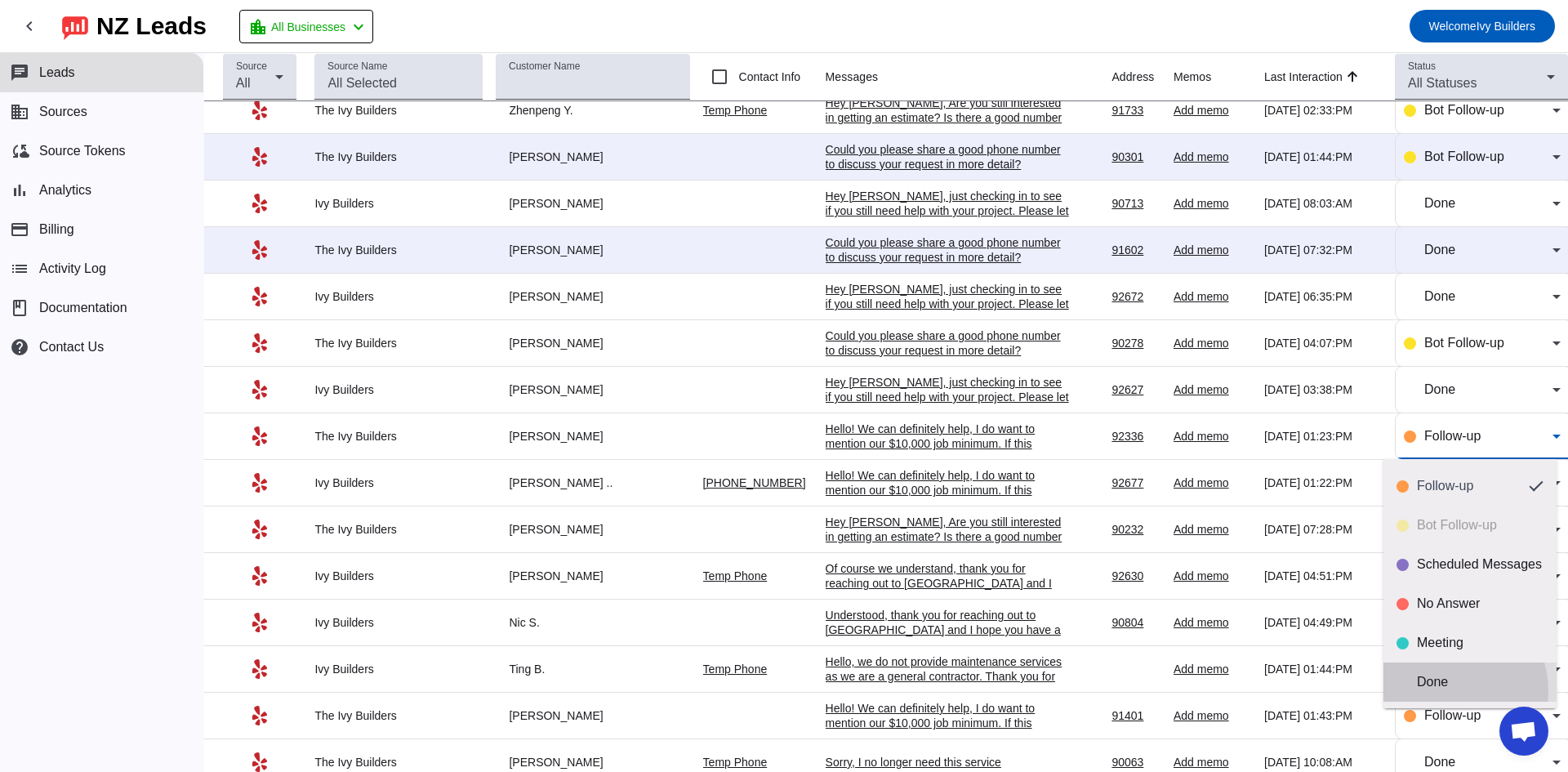
click at [1443, 691] on mat-option "Done" at bounding box center [1469, 682] width 173 height 40
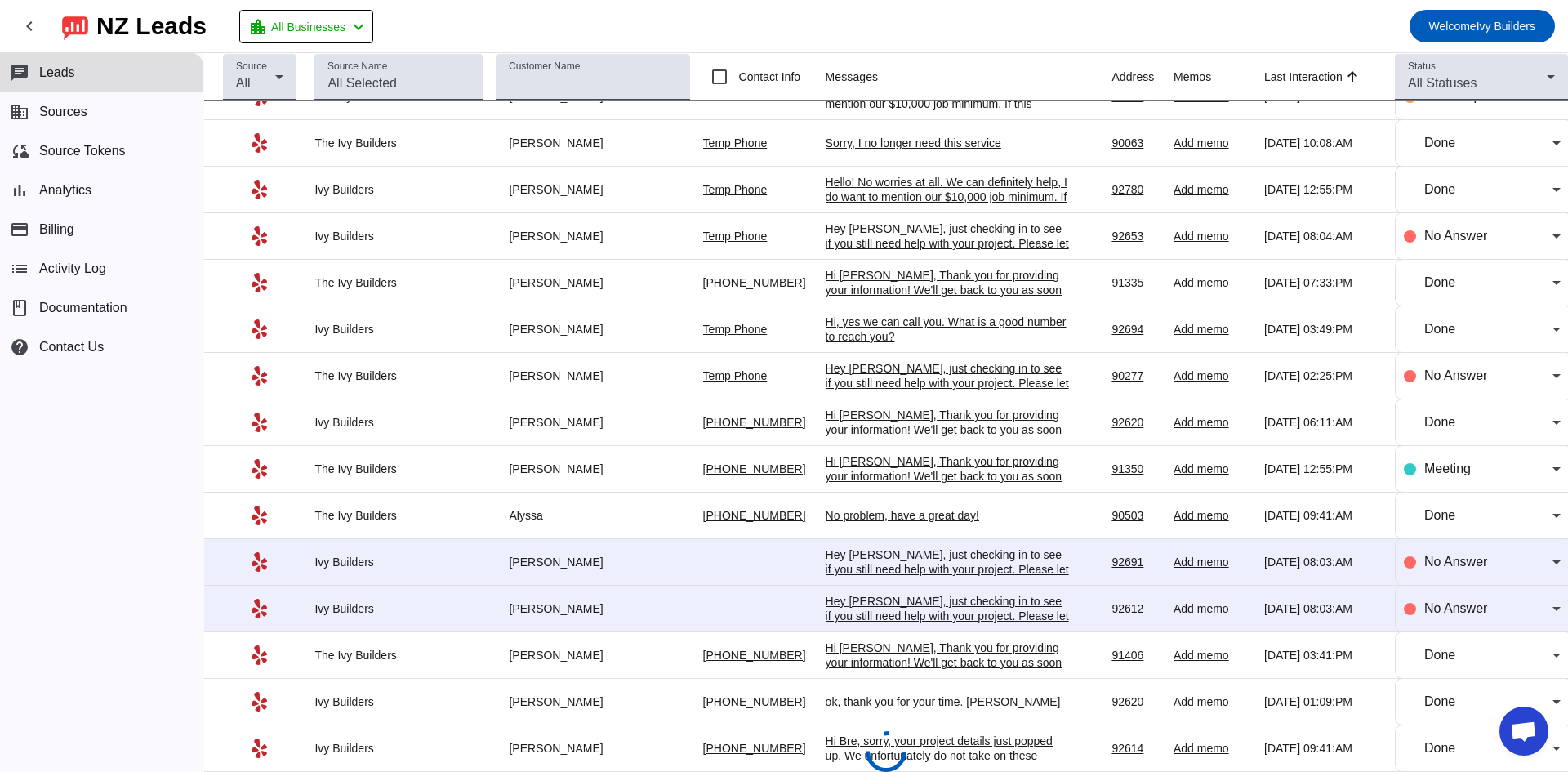
scroll to position [1521, 0]
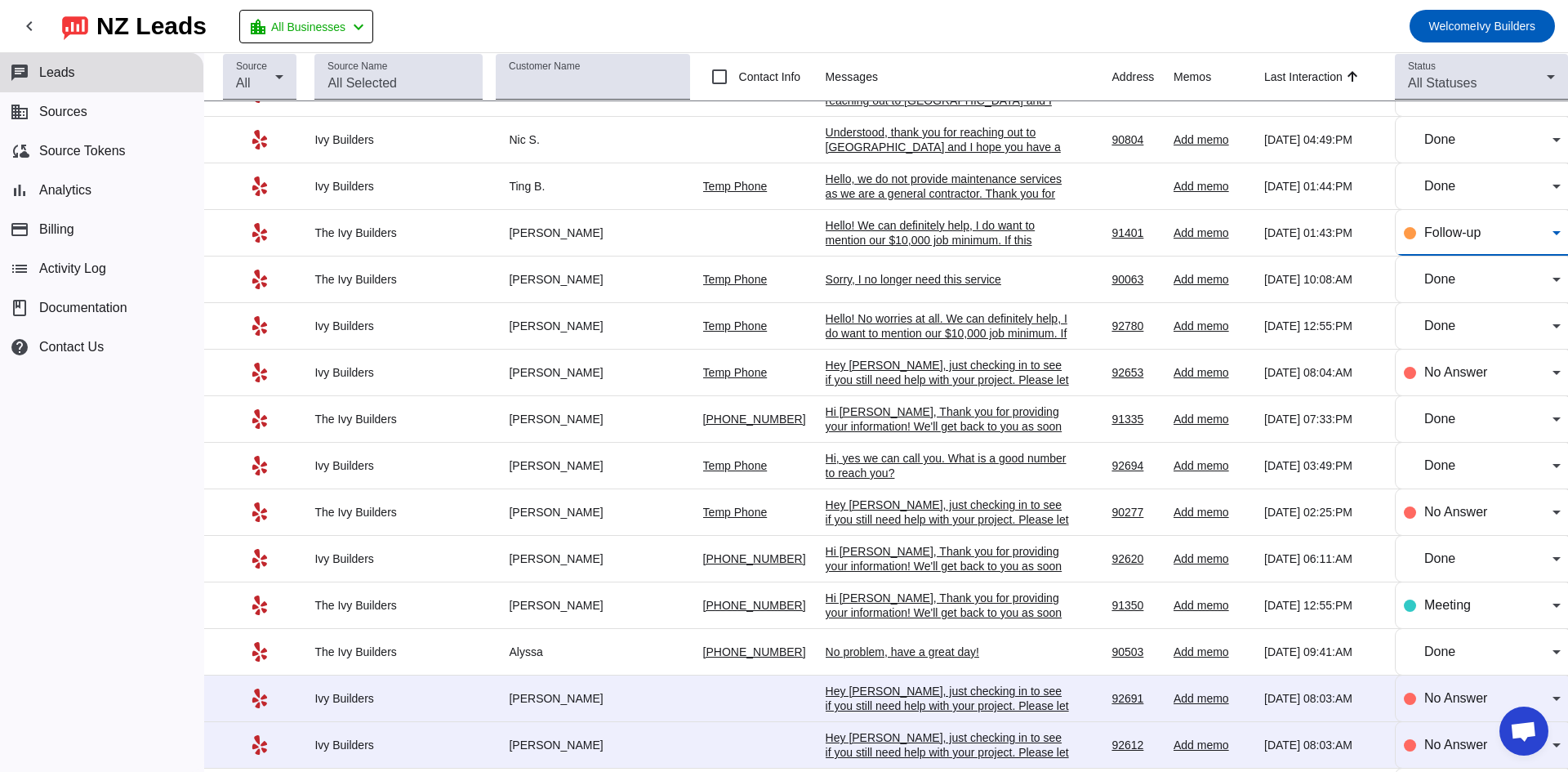
click at [1445, 239] on div "Follow-up" at bounding box center [1488, 233] width 128 height 19
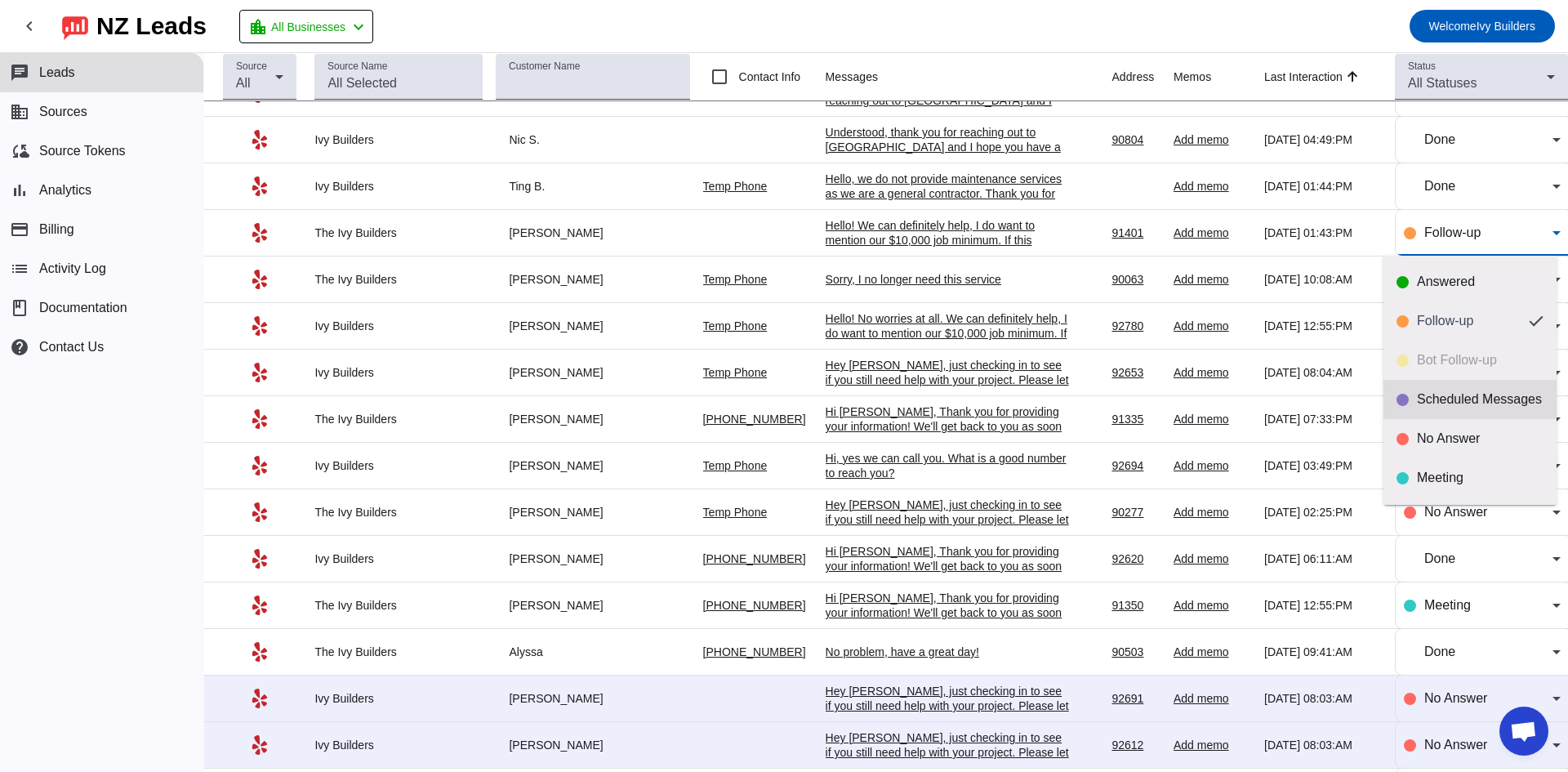
scroll to position [39, 0]
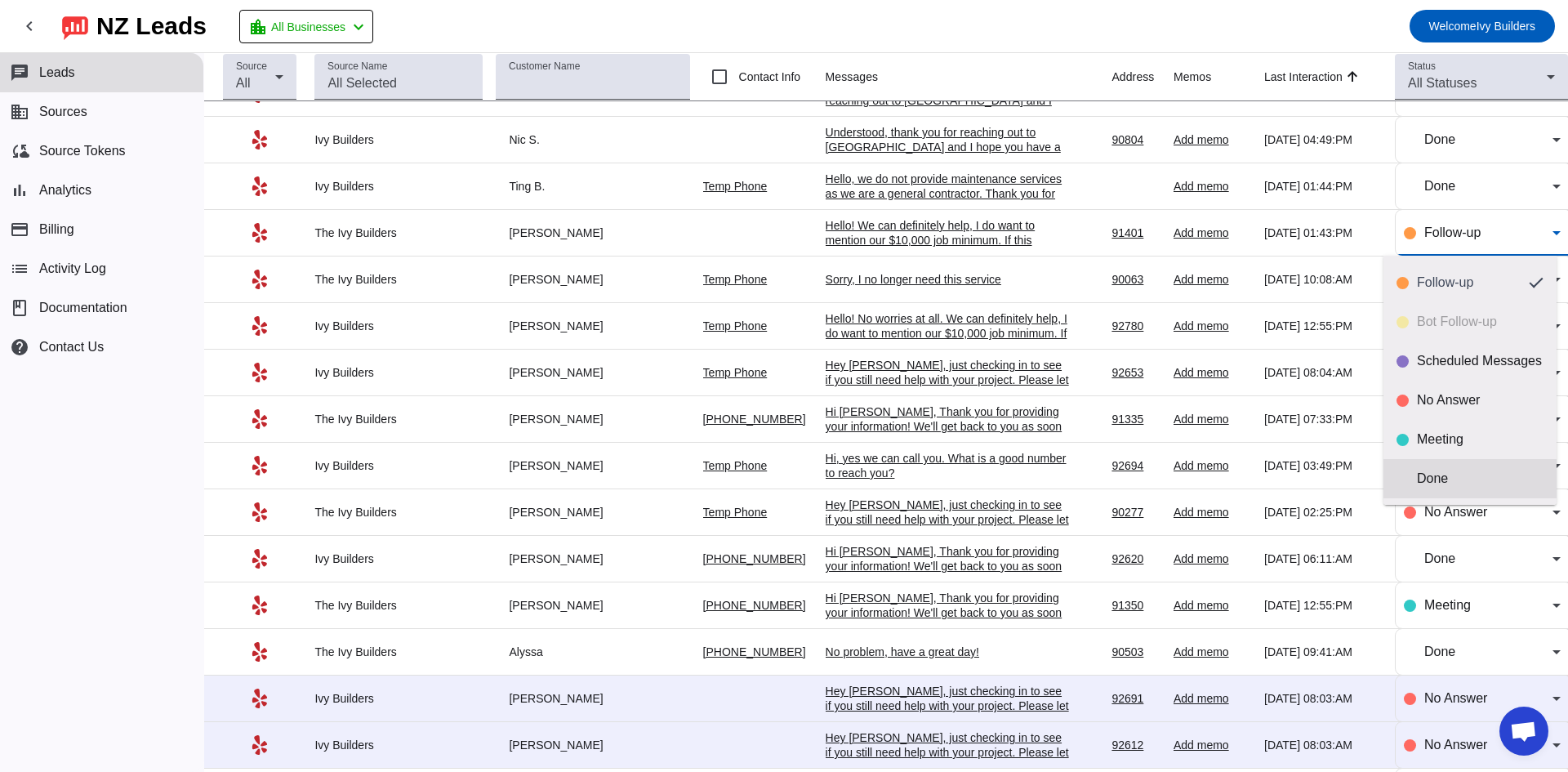
click at [1467, 491] on mat-option "Done" at bounding box center [1469, 479] width 173 height 40
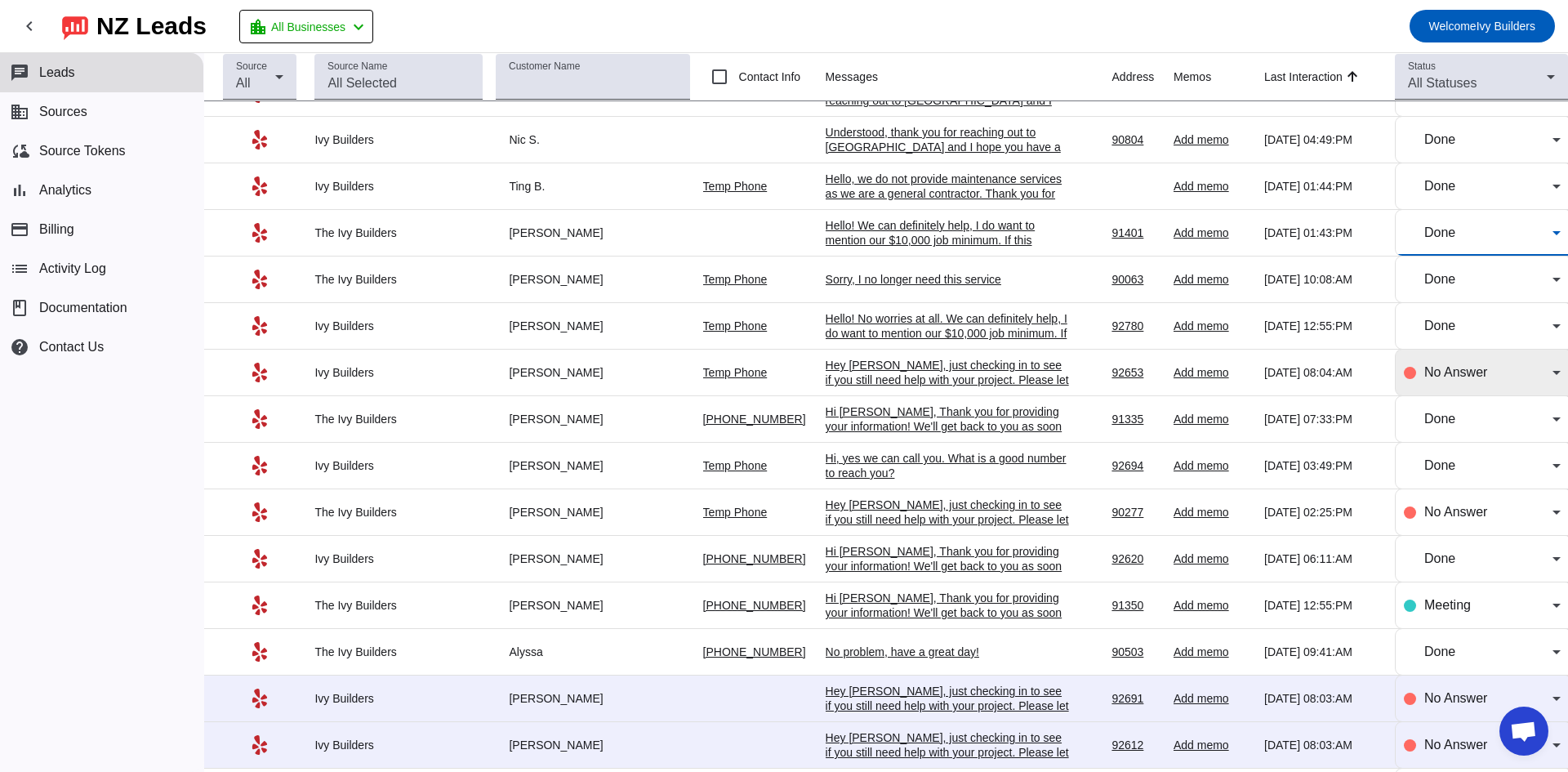
click at [1464, 357] on div "No Answer" at bounding box center [1482, 373] width 157 height 46
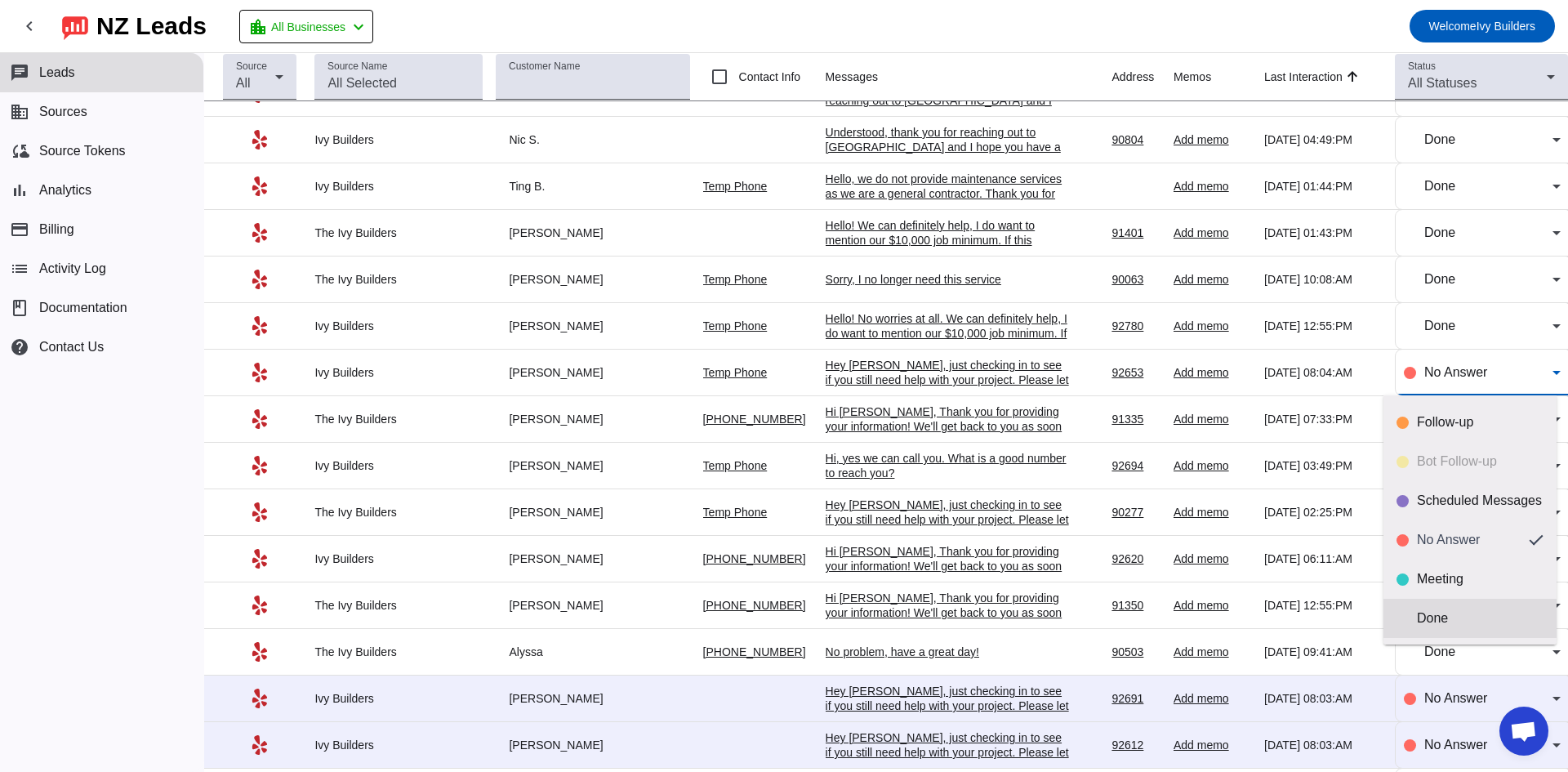
click at [1426, 609] on mat-option "Done" at bounding box center [1469, 618] width 173 height 40
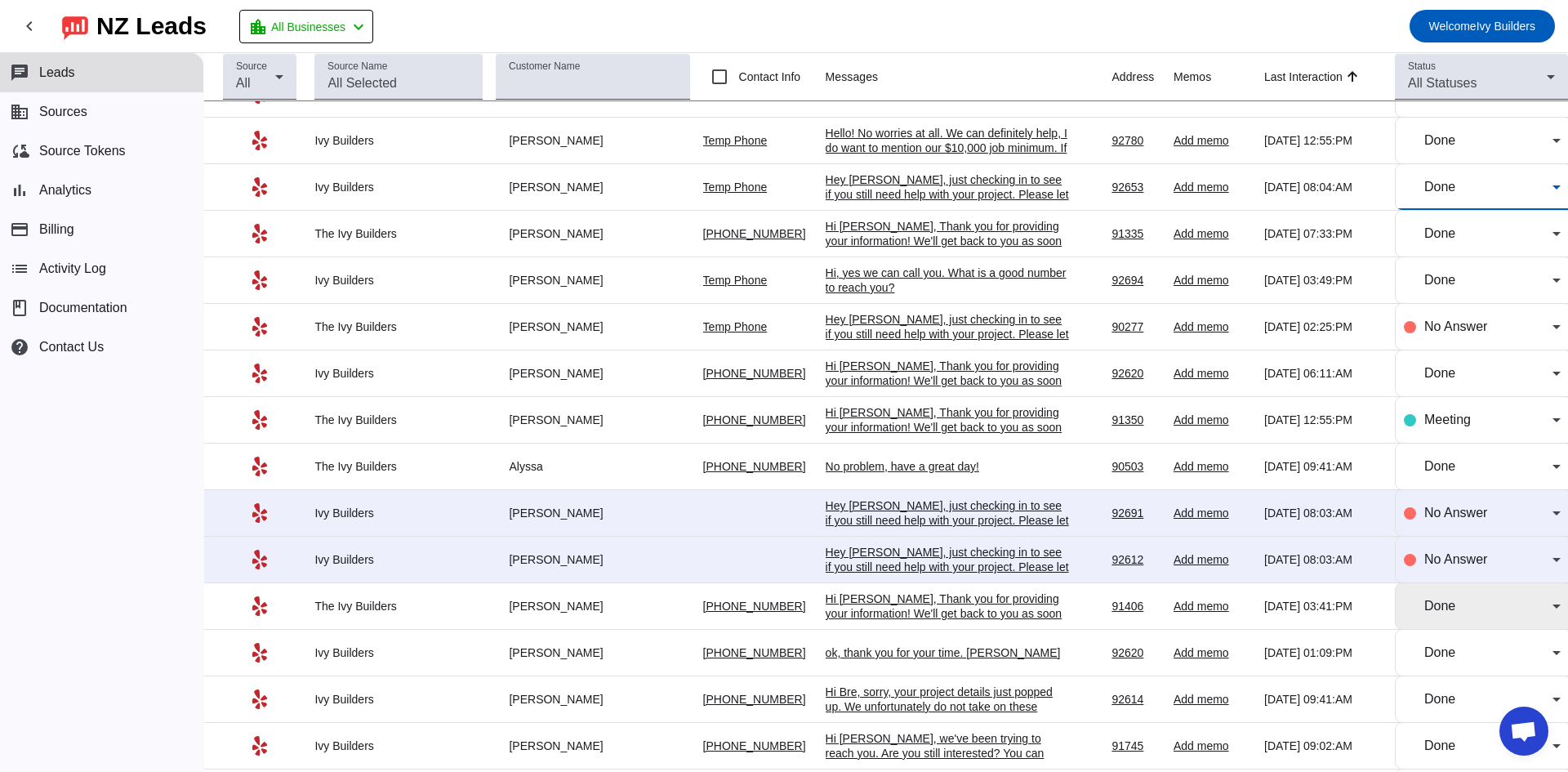
scroll to position [1929, 0]
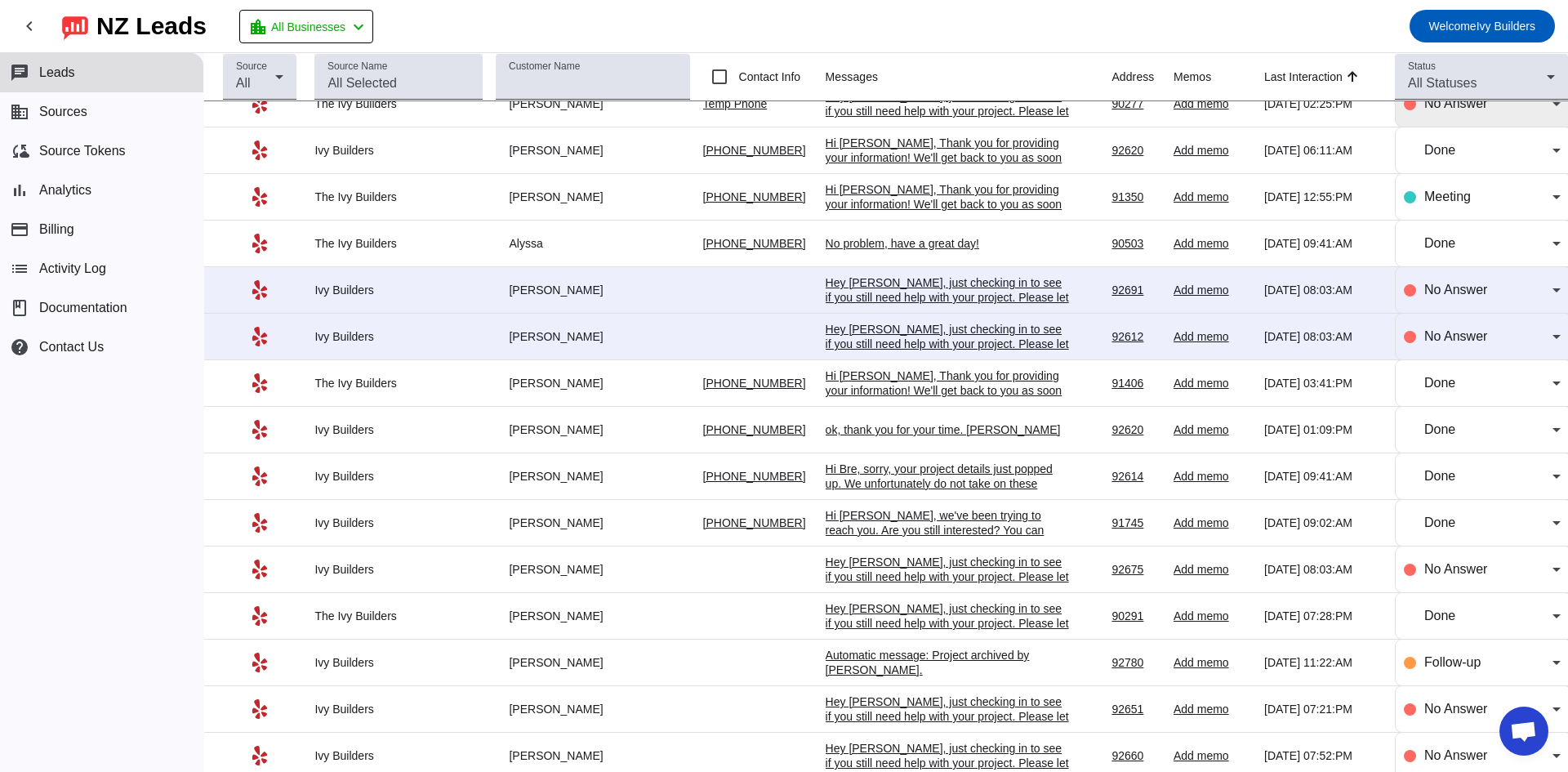
click at [1459, 107] on span "No Answer" at bounding box center [1455, 103] width 63 height 13
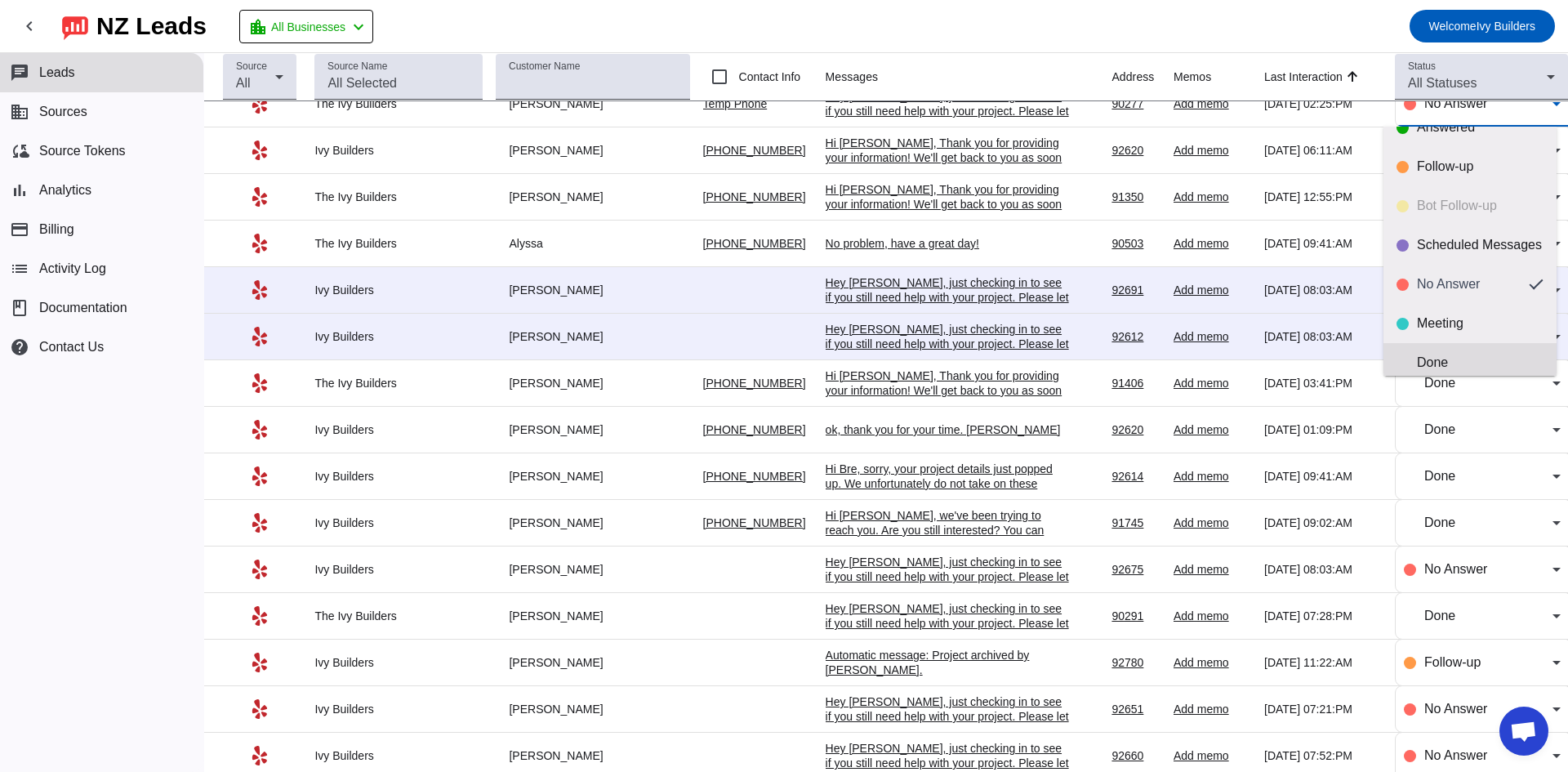
scroll to position [39, 0]
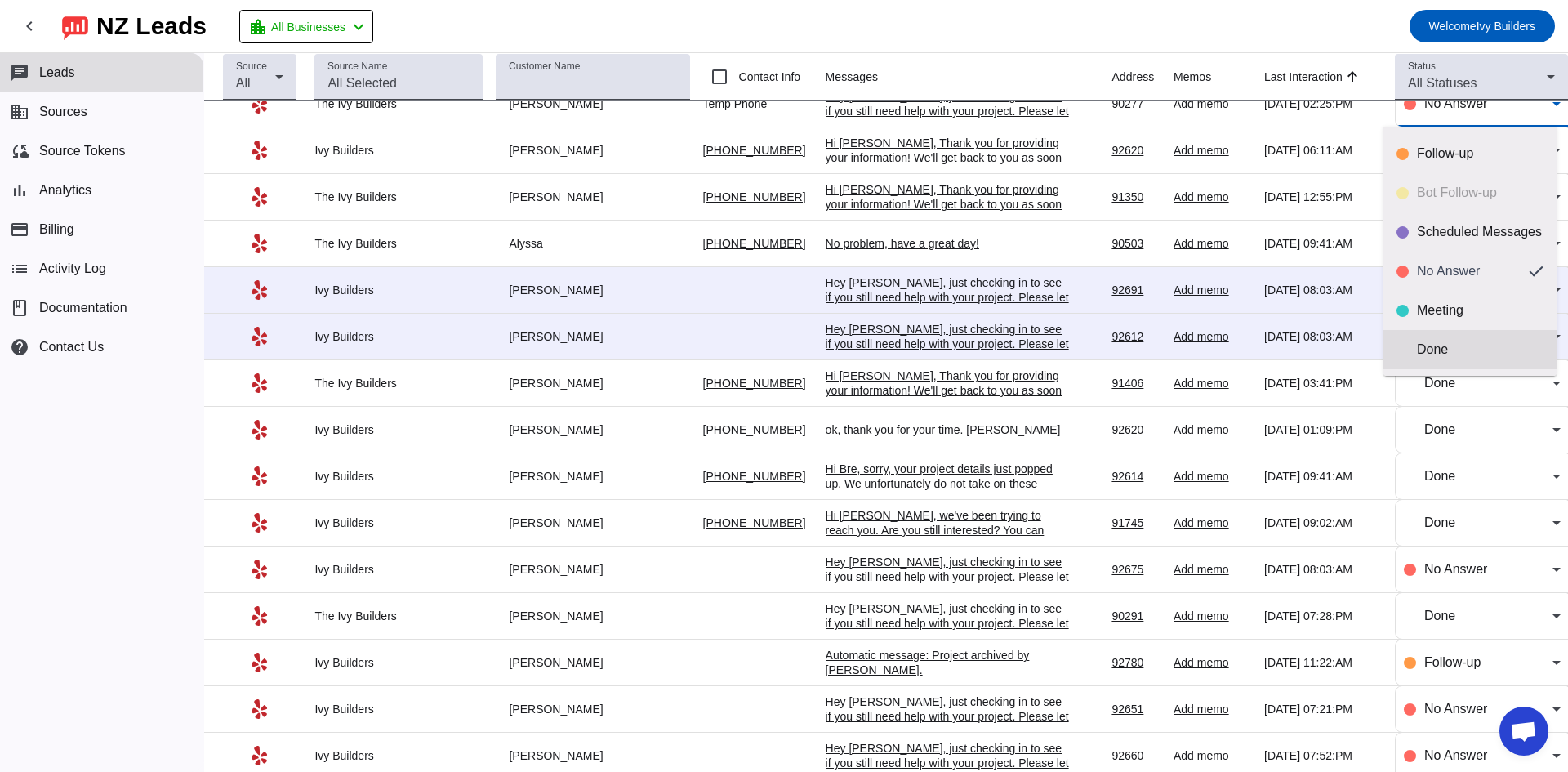
click at [1458, 335] on mat-option "Done" at bounding box center [1469, 350] width 173 height 40
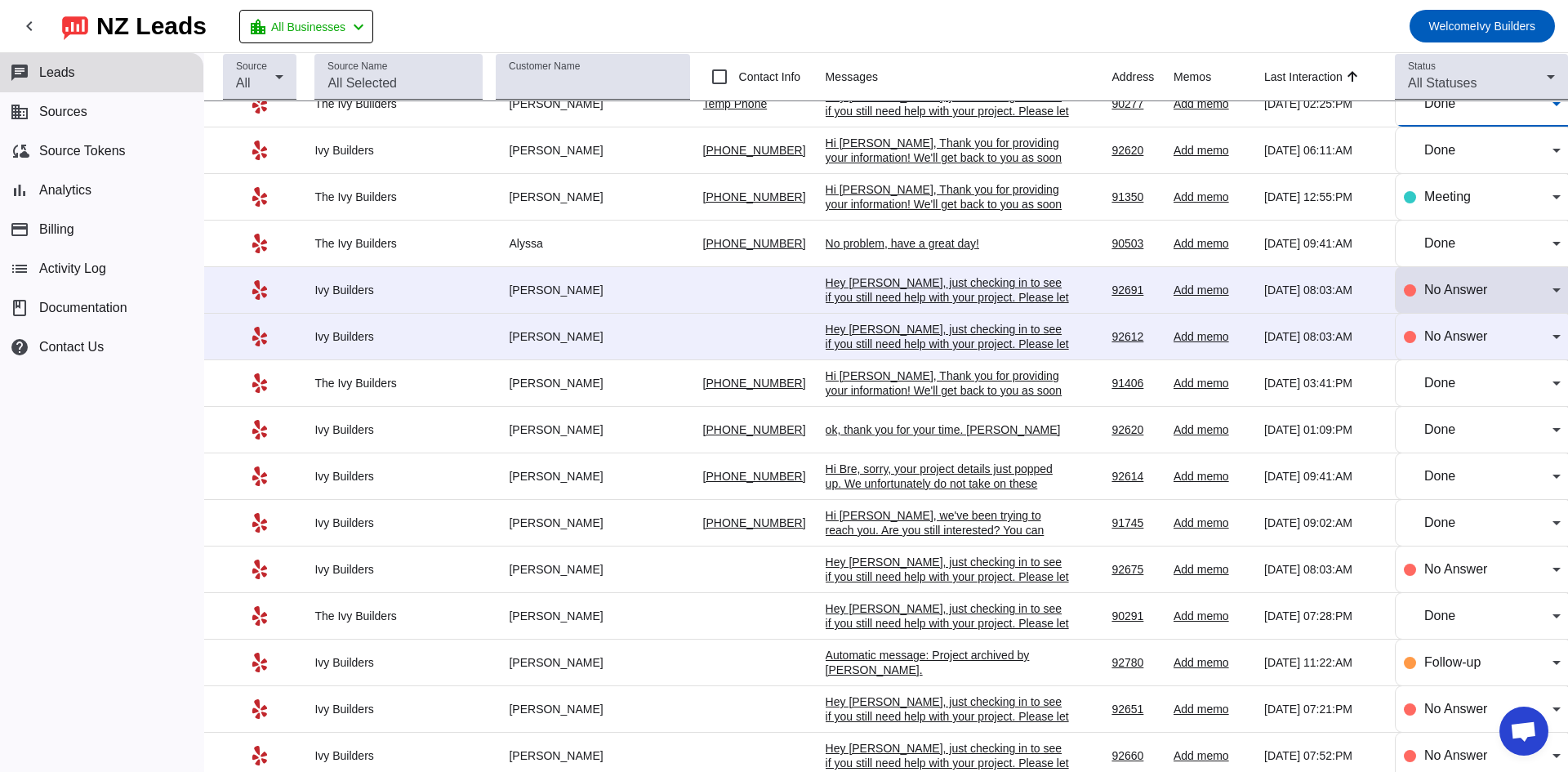
click at [1455, 297] on div "No Answer" at bounding box center [1488, 289] width 128 height 19
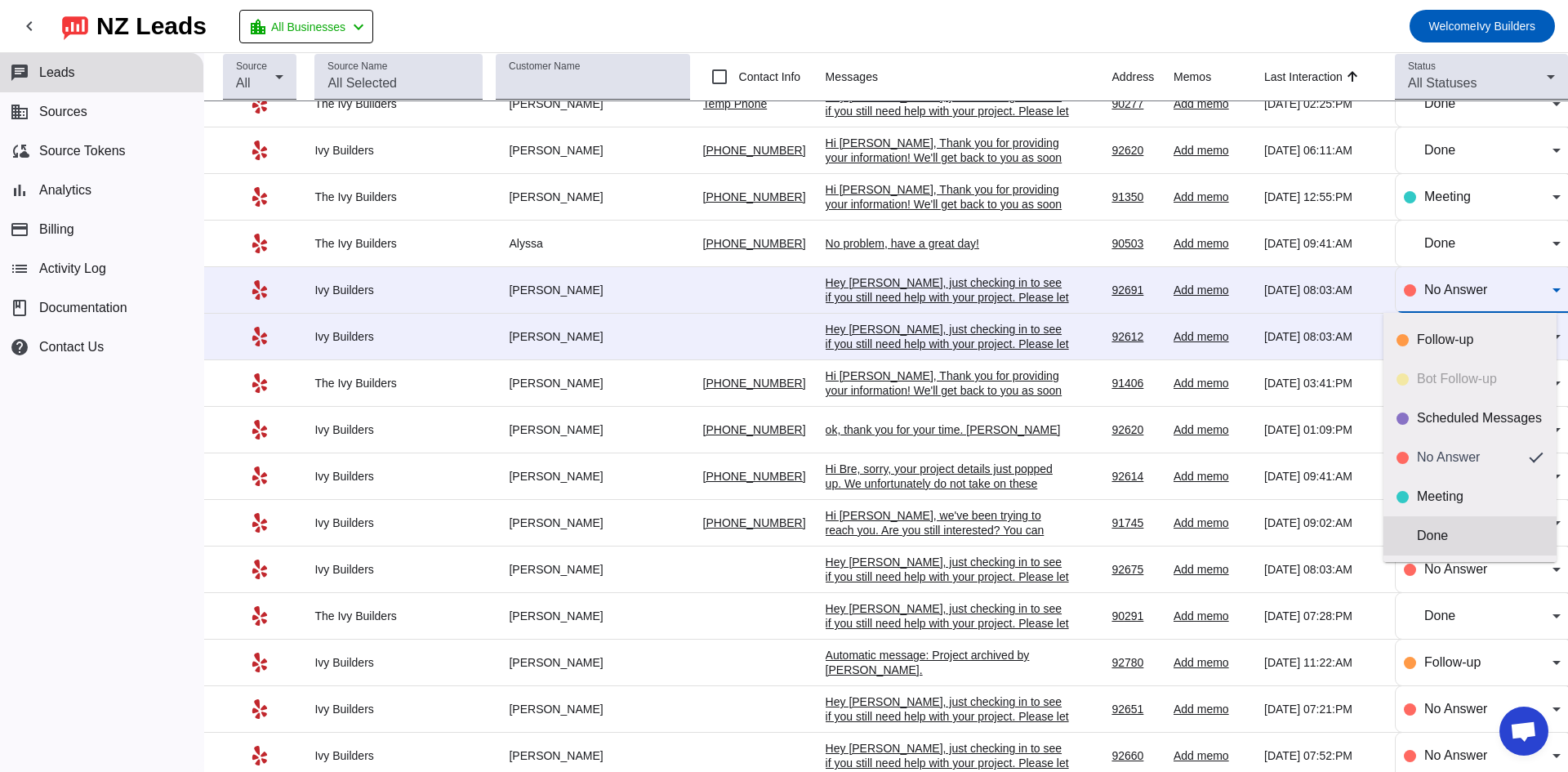
click at [1464, 518] on mat-option "Done" at bounding box center [1469, 535] width 173 height 40
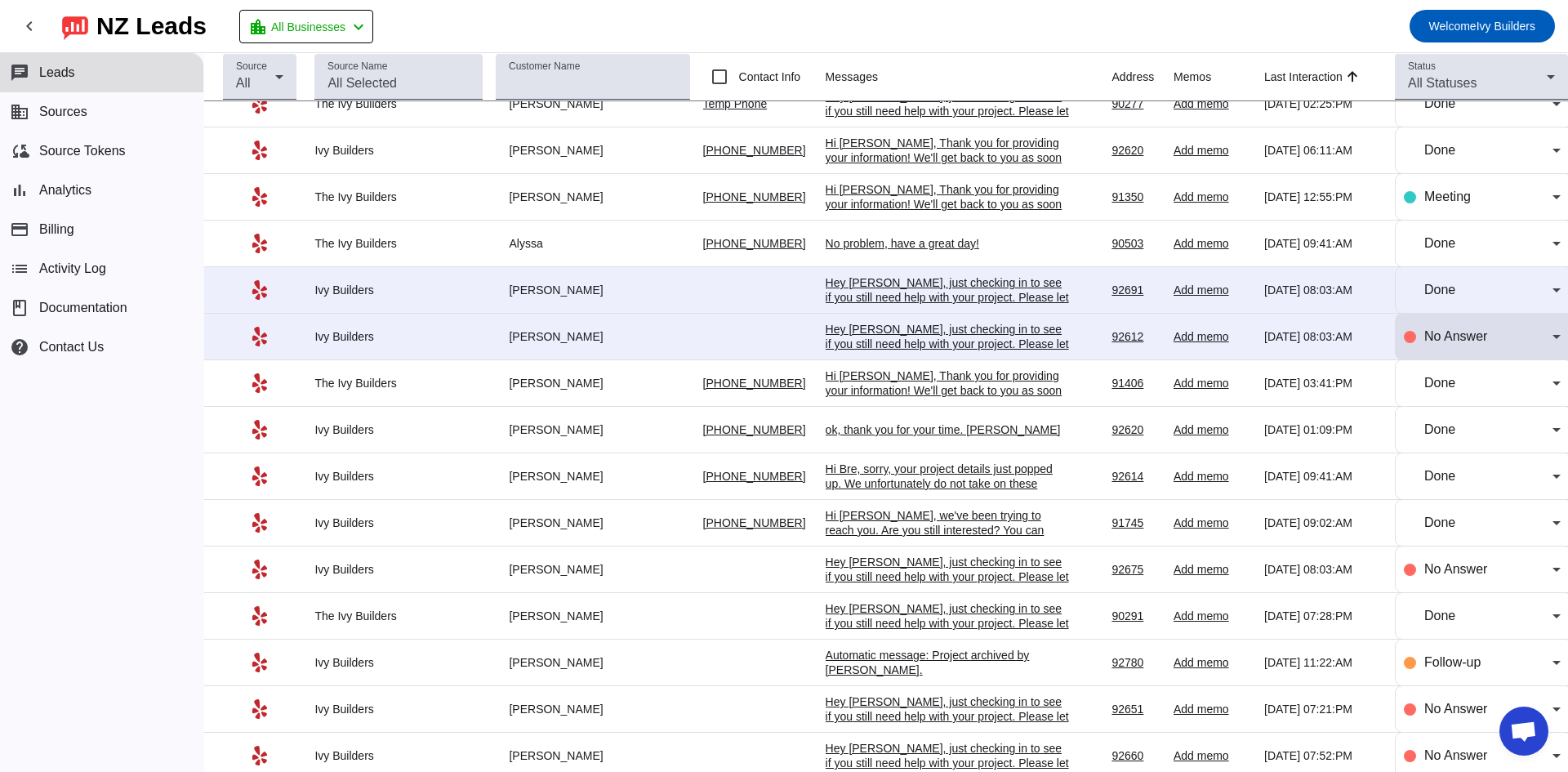
click at [1469, 323] on div "No Answer" at bounding box center [1482, 336] width 157 height 46
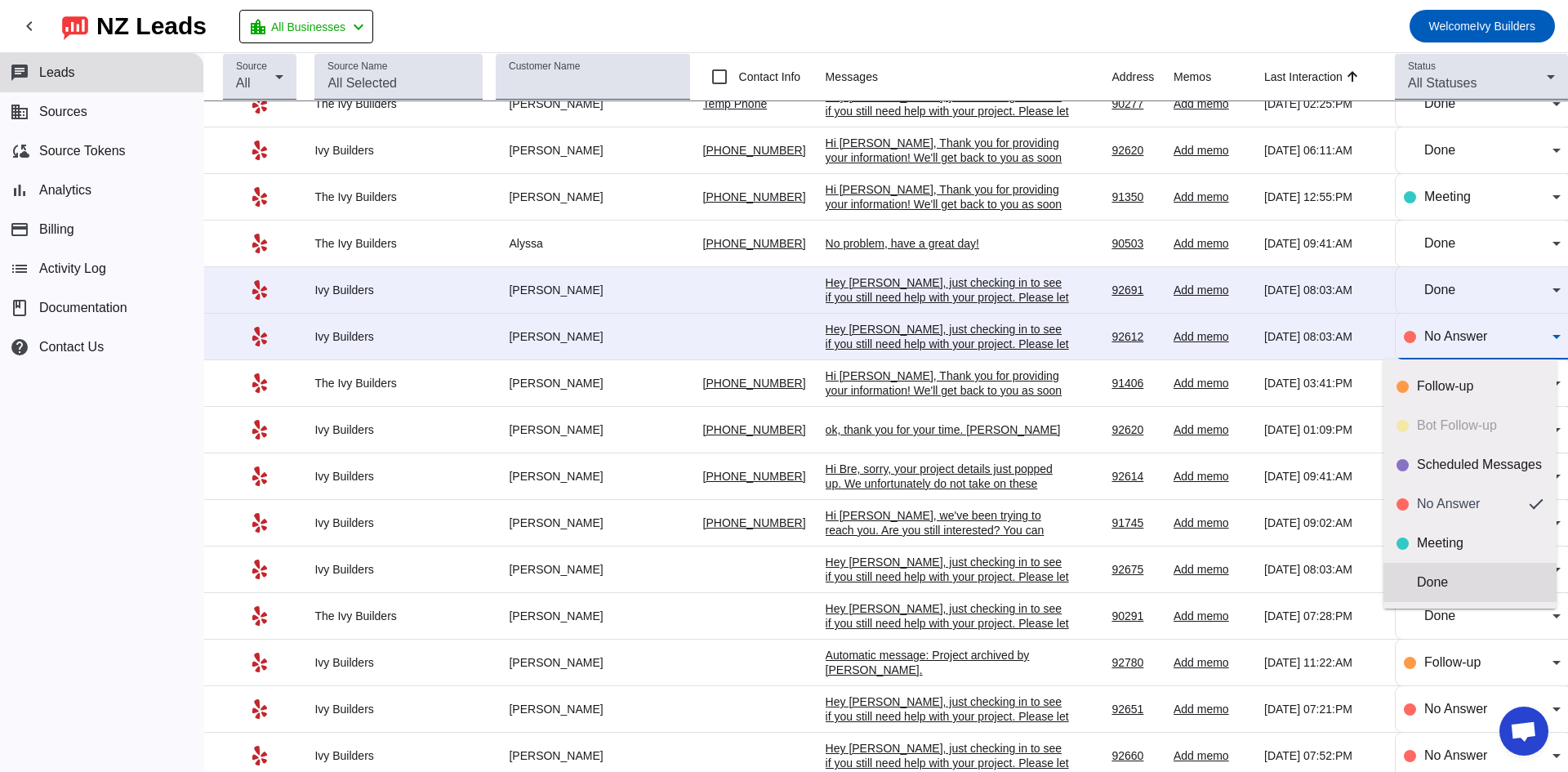
click at [1453, 585] on div "Done" at bounding box center [1480, 582] width 126 height 16
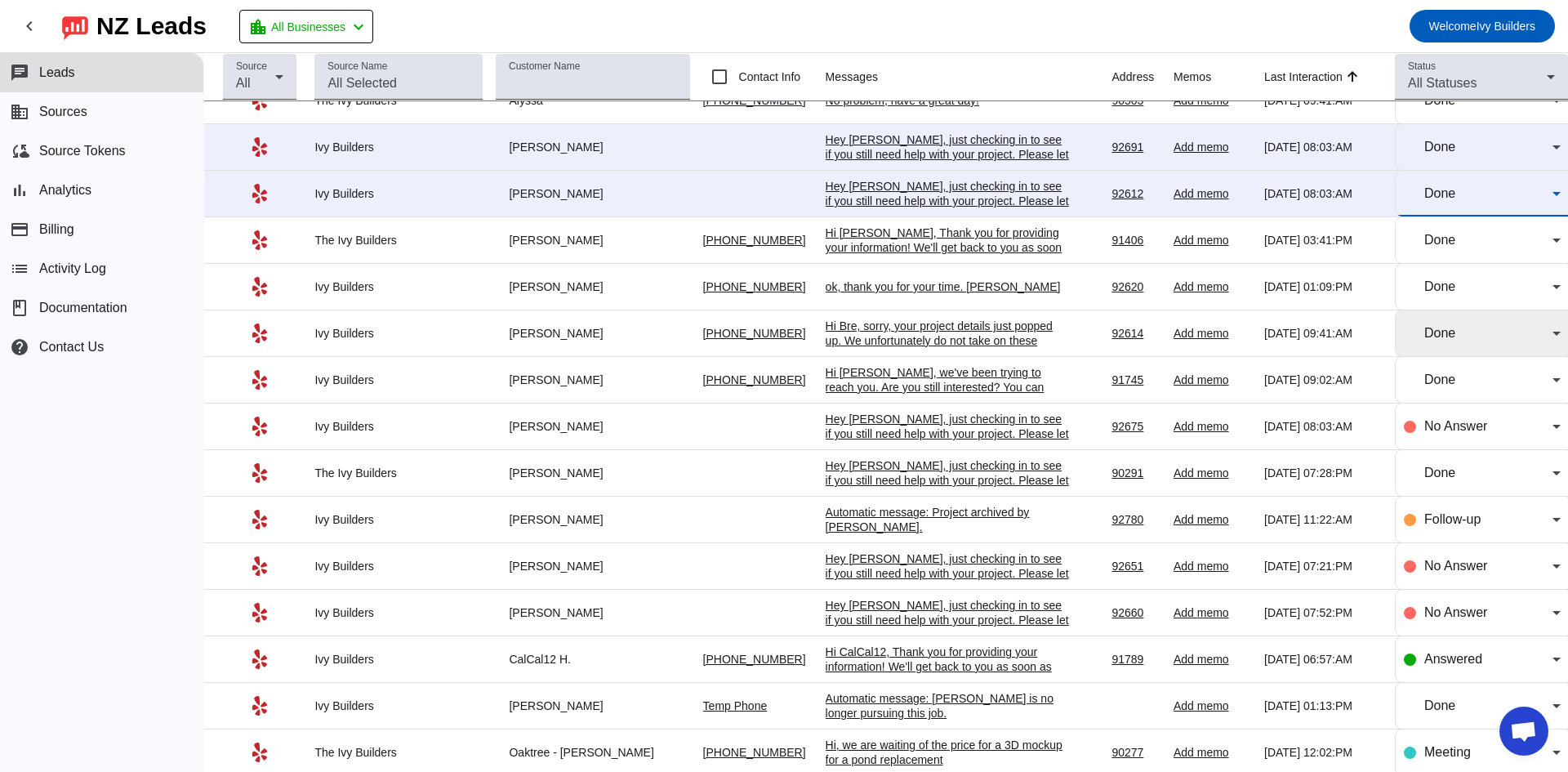
scroll to position [2202, 0]
